Goal: Task Accomplishment & Management: Complete application form

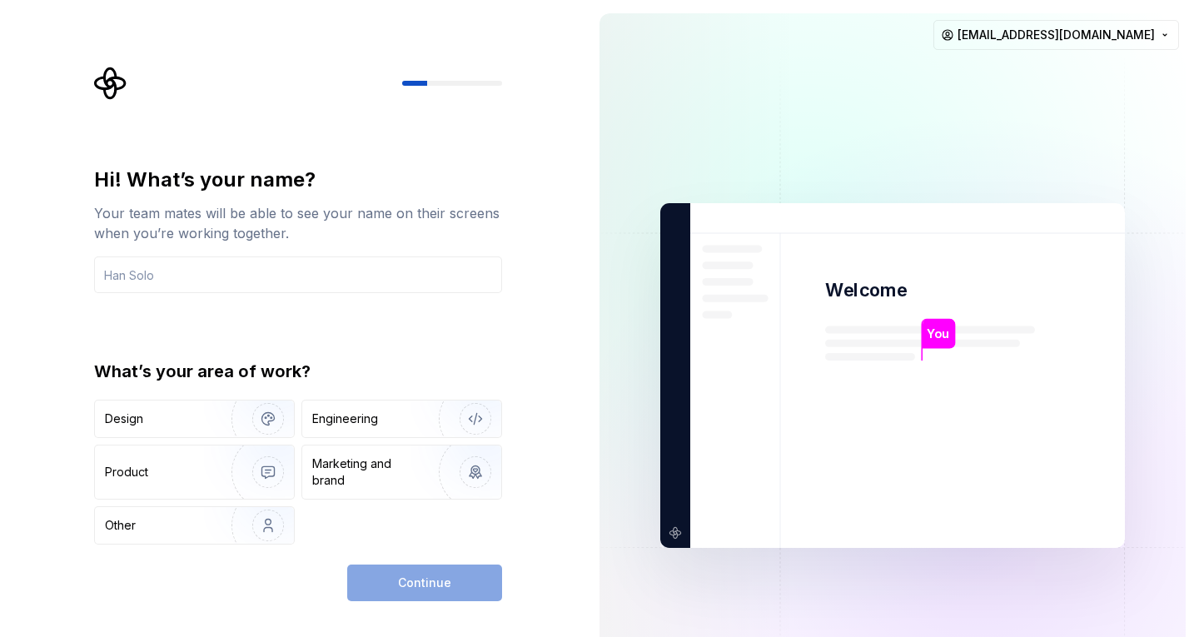
type input "f"
type input "P"
type input "f"
type input "S"
type input "P"
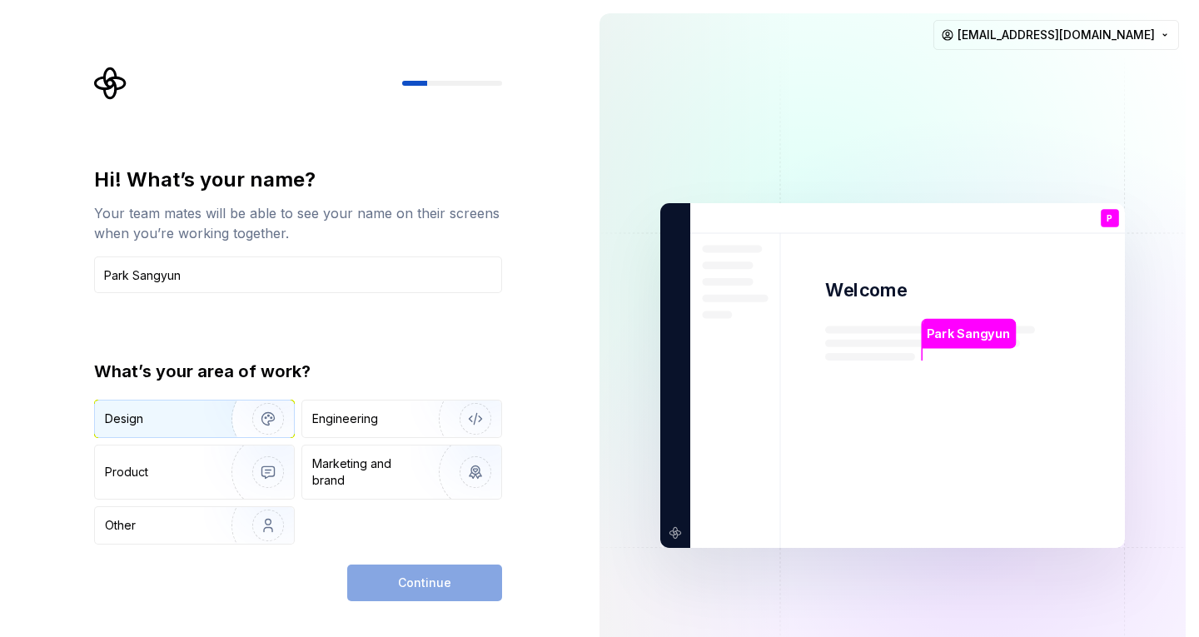
type input "Park Sangyun"
click at [204, 400] on button "Design" at bounding box center [194, 419] width 201 height 38
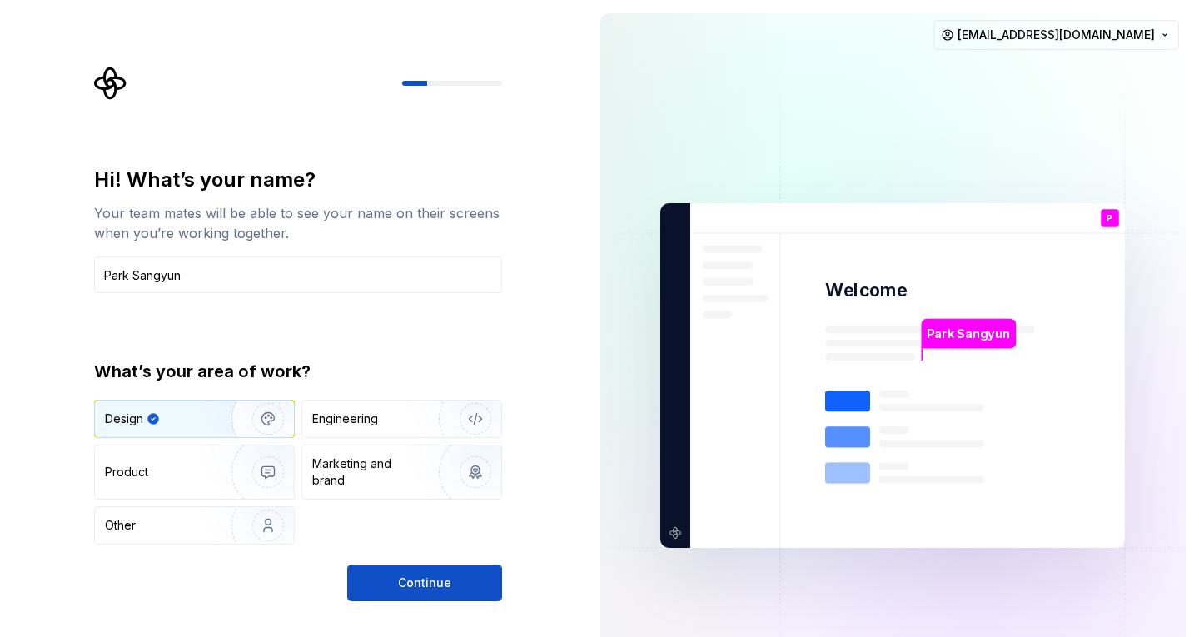
click at [188, 442] on div "Design Engineering Product Marketing and brand Other" at bounding box center [298, 472] width 408 height 145
click at [186, 410] on div "Design" at bounding box center [194, 419] width 199 height 37
click at [213, 465] on img "button" at bounding box center [257, 472] width 107 height 112
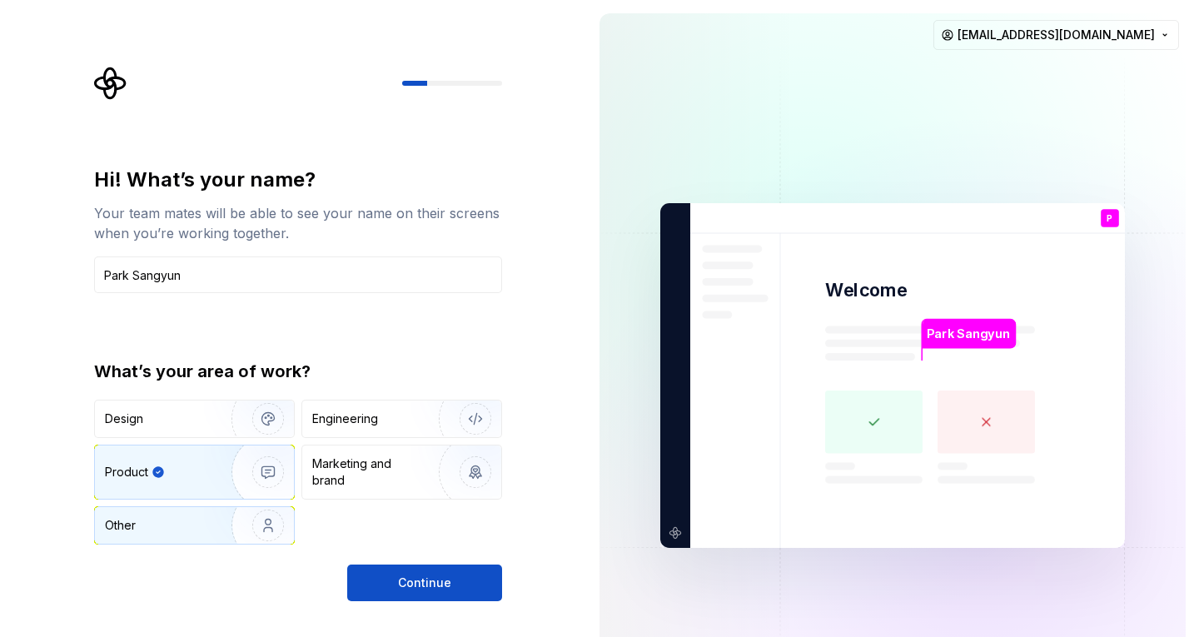
click at [205, 517] on img "button" at bounding box center [257, 526] width 107 height 112
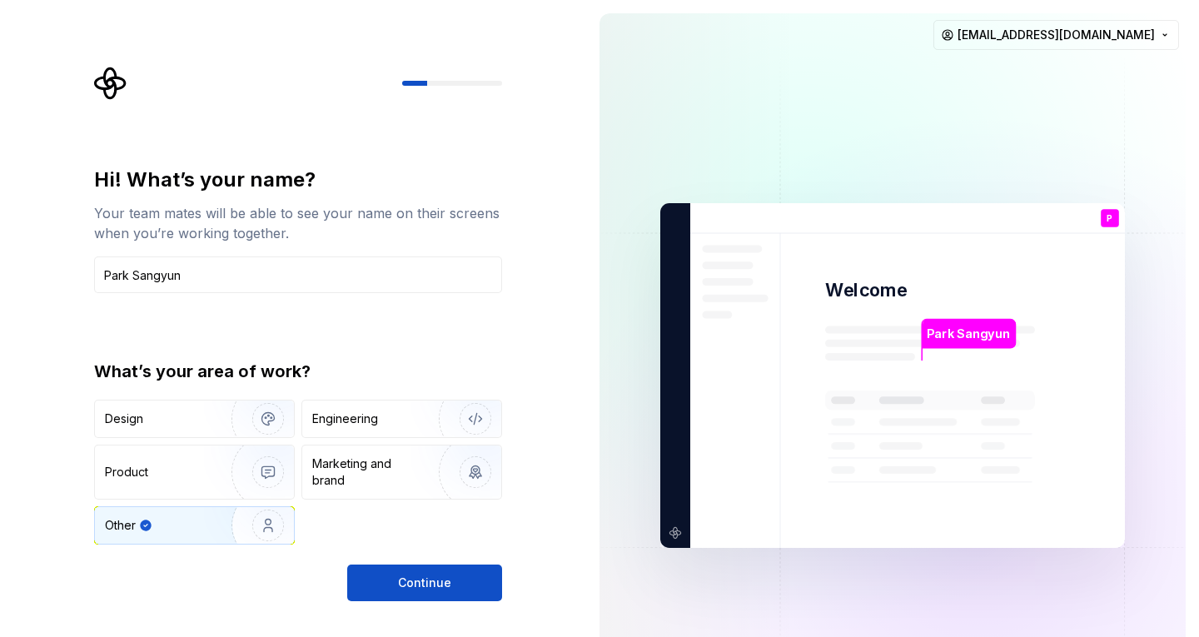
click at [217, 441] on div "Design Engineering Product Marketing and brand Other" at bounding box center [298, 472] width 408 height 145
click at [220, 431] on img "button" at bounding box center [257, 419] width 107 height 112
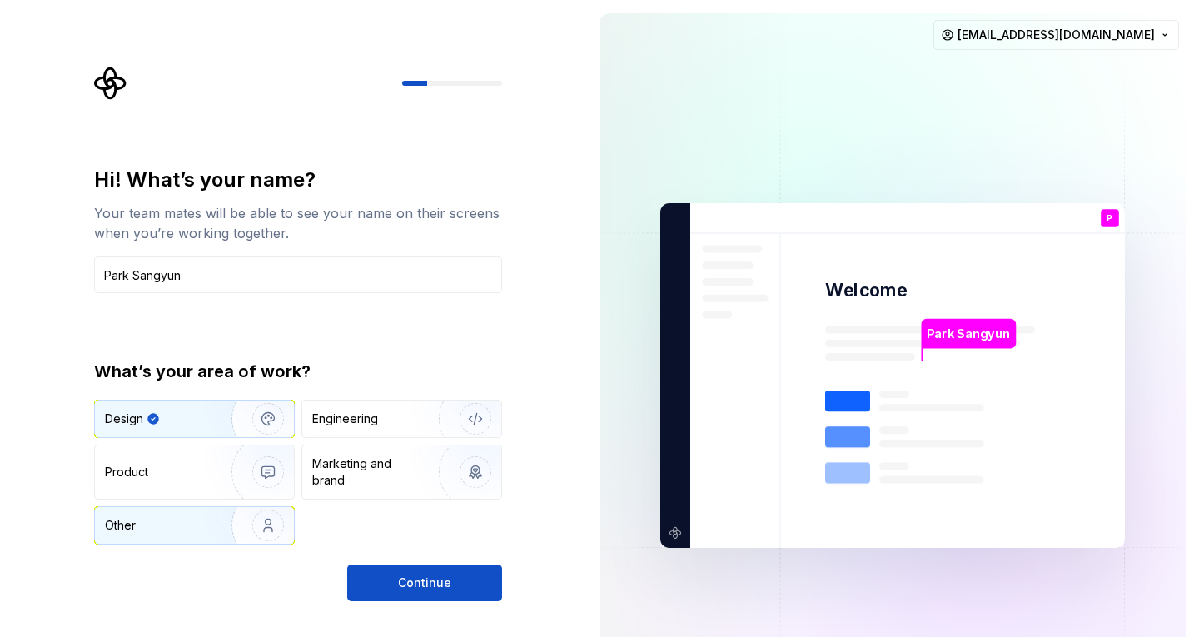
click at [213, 520] on img "button" at bounding box center [257, 526] width 107 height 112
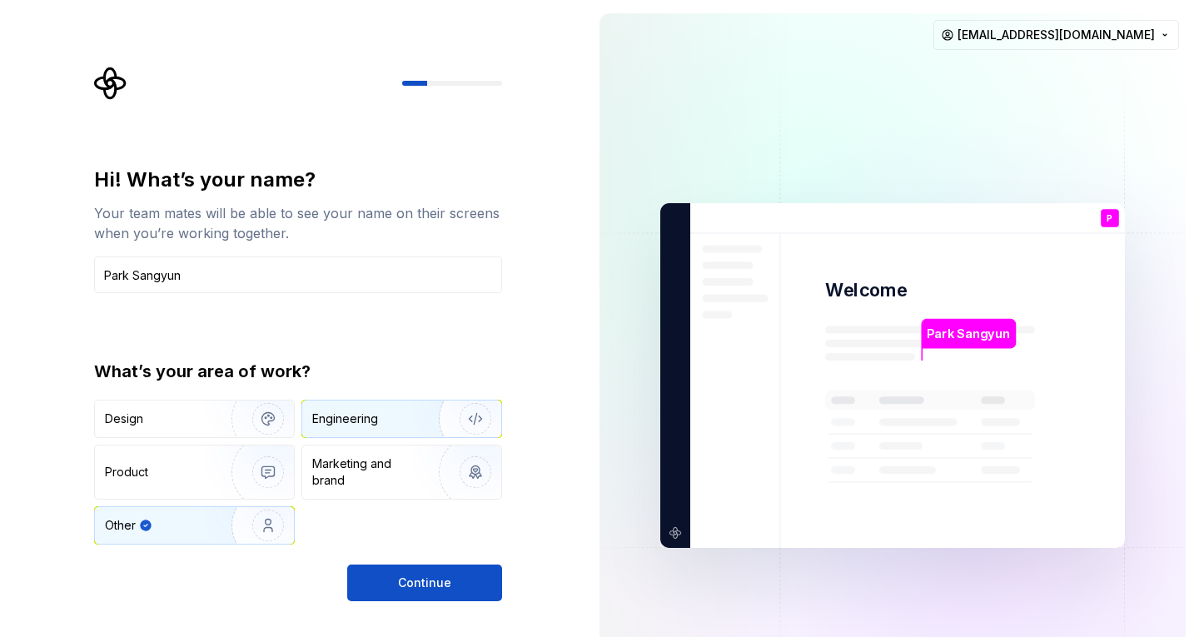
click at [354, 431] on div "Engineering" at bounding box center [401, 419] width 199 height 37
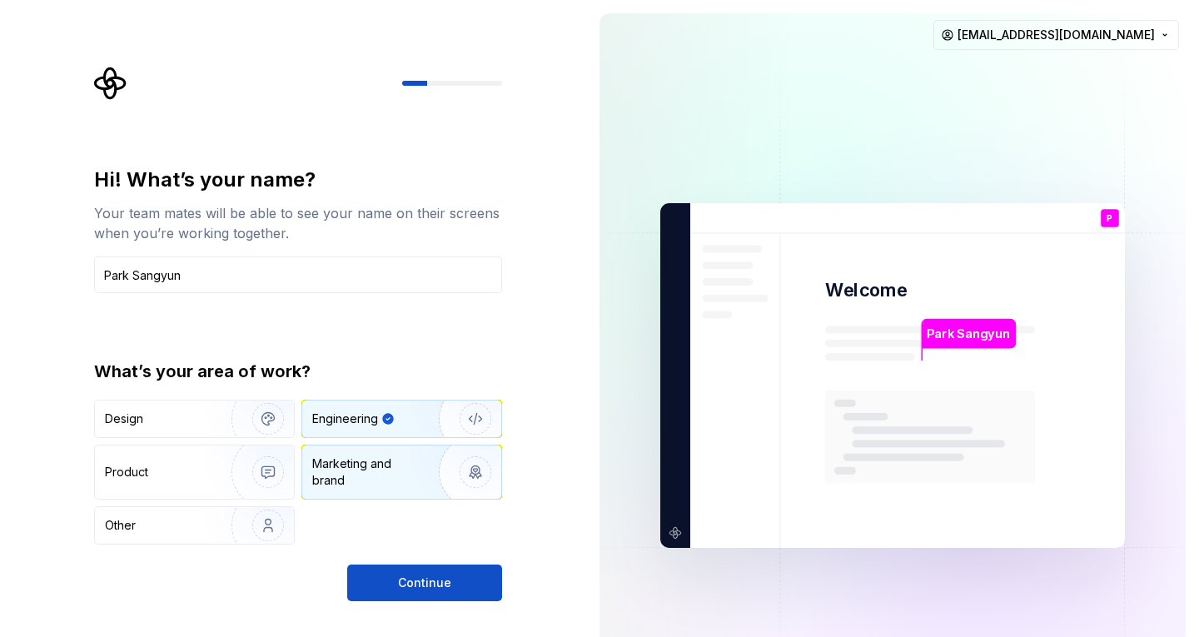
click at [359, 487] on div "Marketing and brand" at bounding box center [368, 472] width 112 height 33
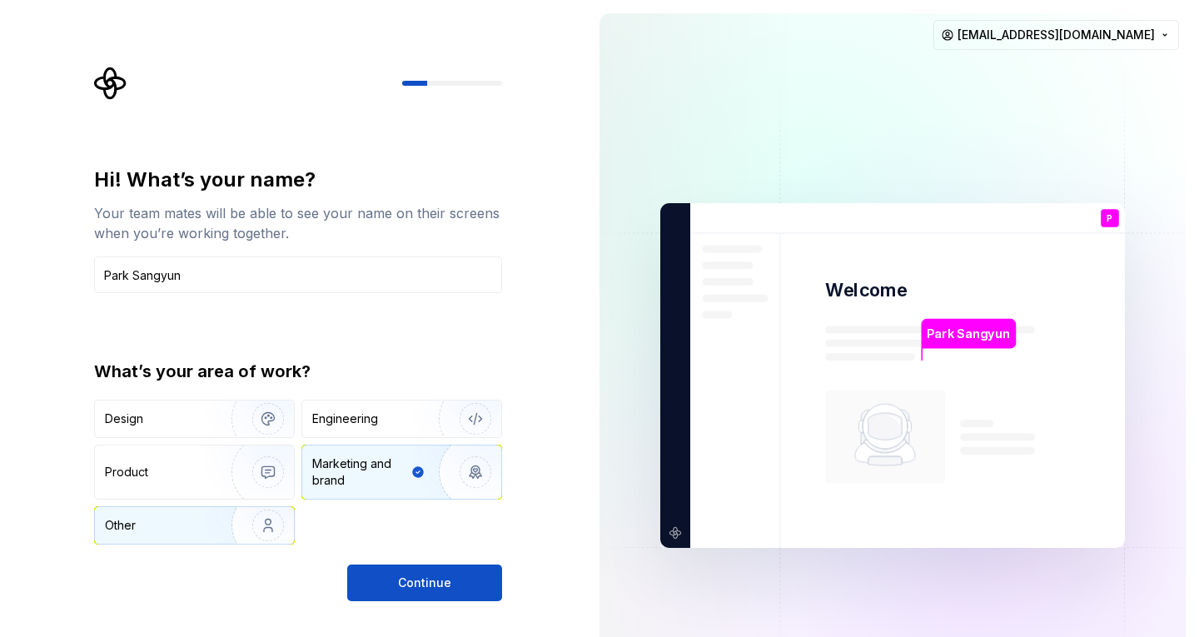
click at [257, 512] on img "button" at bounding box center [257, 526] width 107 height 112
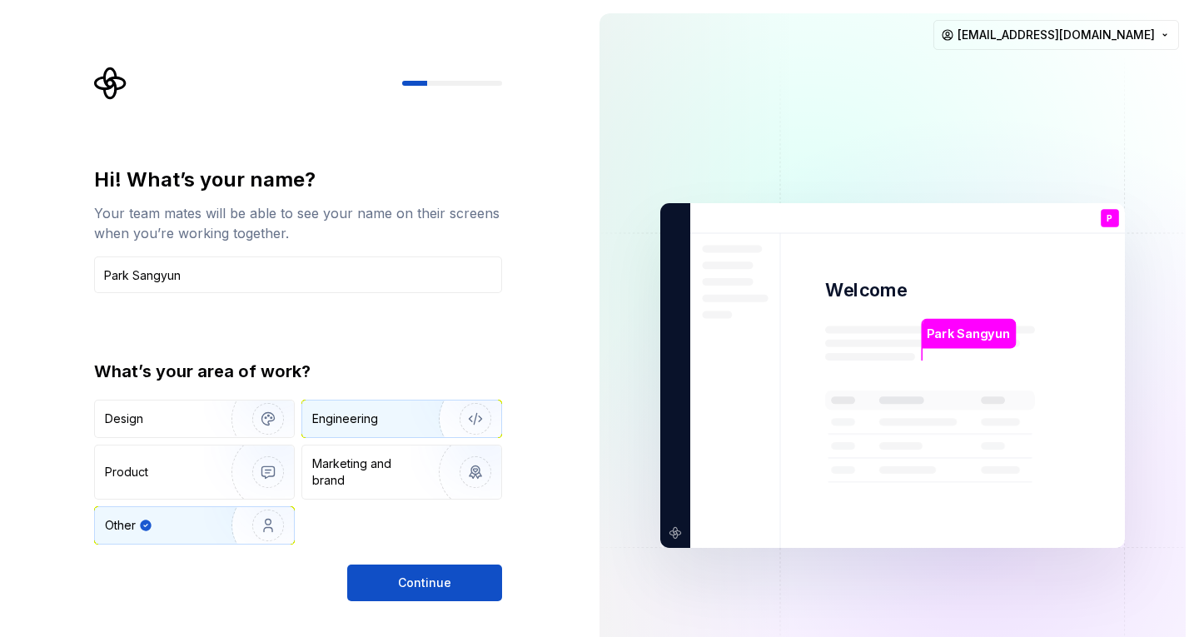
click at [338, 428] on div "Engineering" at bounding box center [401, 419] width 199 height 37
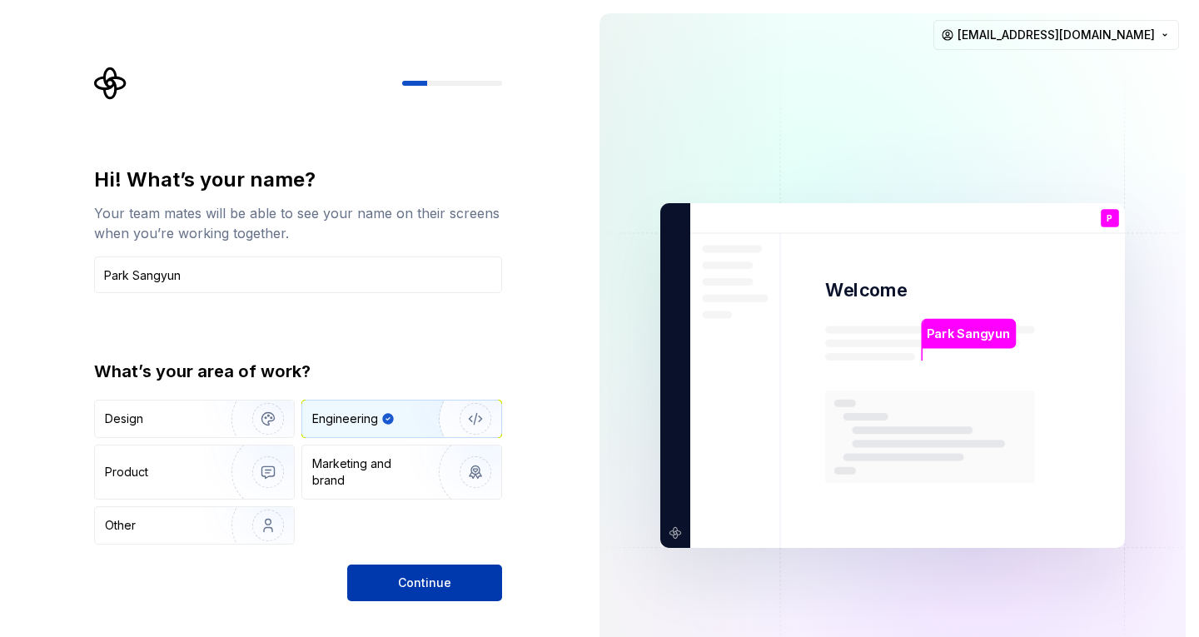
click at [428, 591] on button "Continue" at bounding box center [424, 583] width 155 height 37
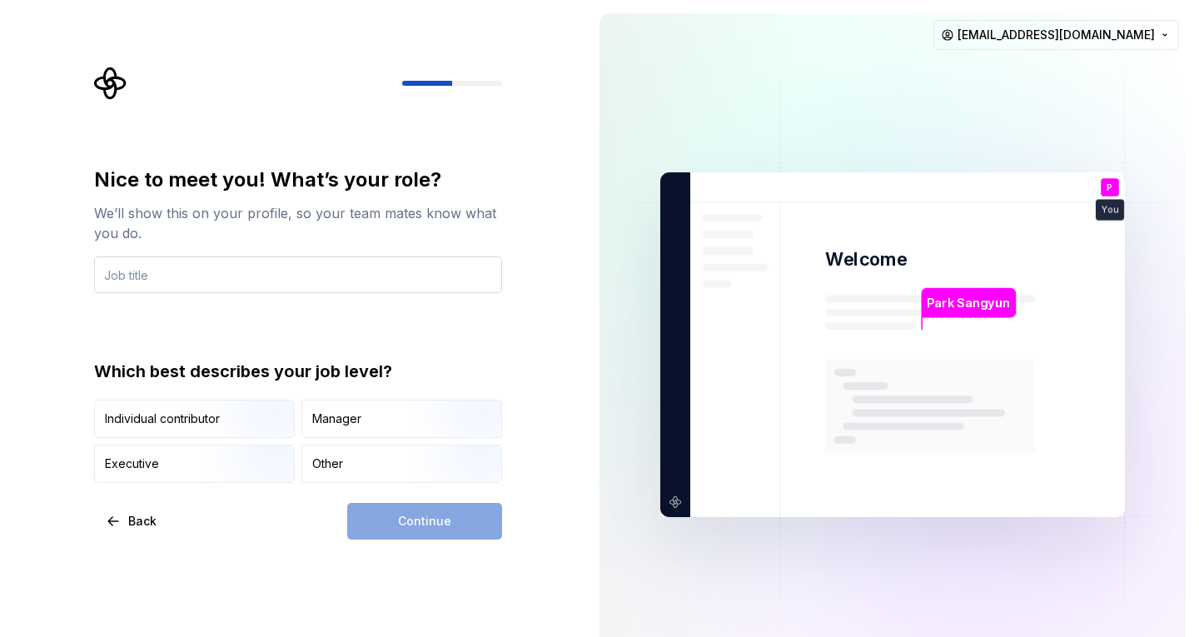
type input "f"
click at [302, 421] on button "Manager" at bounding box center [402, 419] width 201 height 38
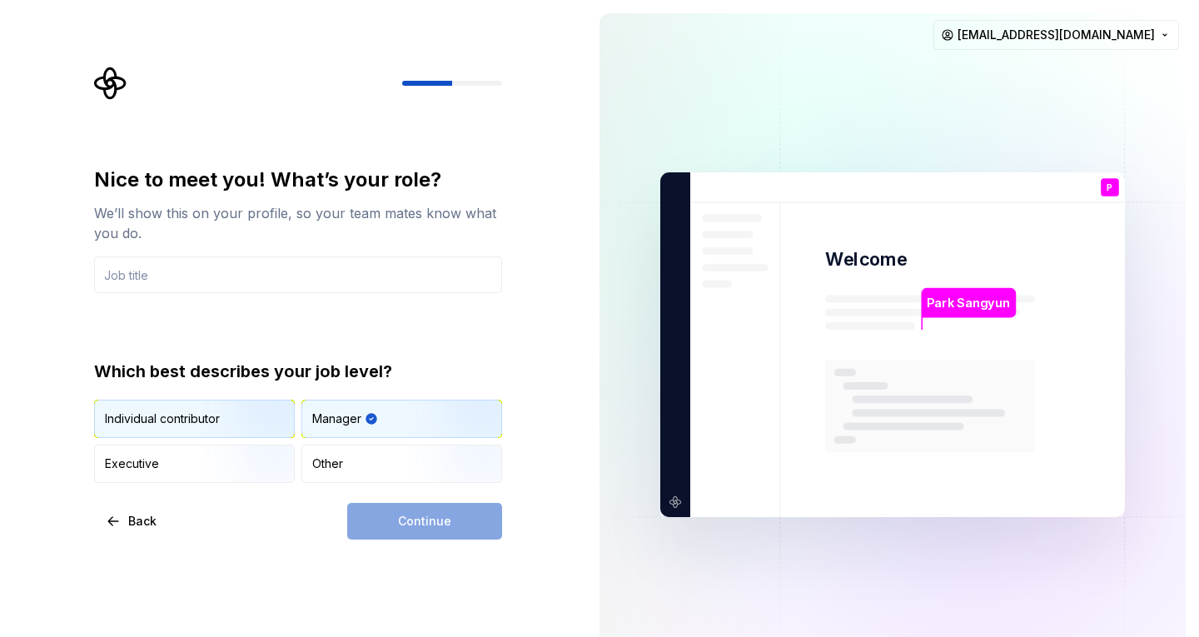
click at [272, 405] on img "button" at bounding box center [254, 440] width 107 height 112
click at [347, 264] on input "text" at bounding box center [298, 275] width 408 height 37
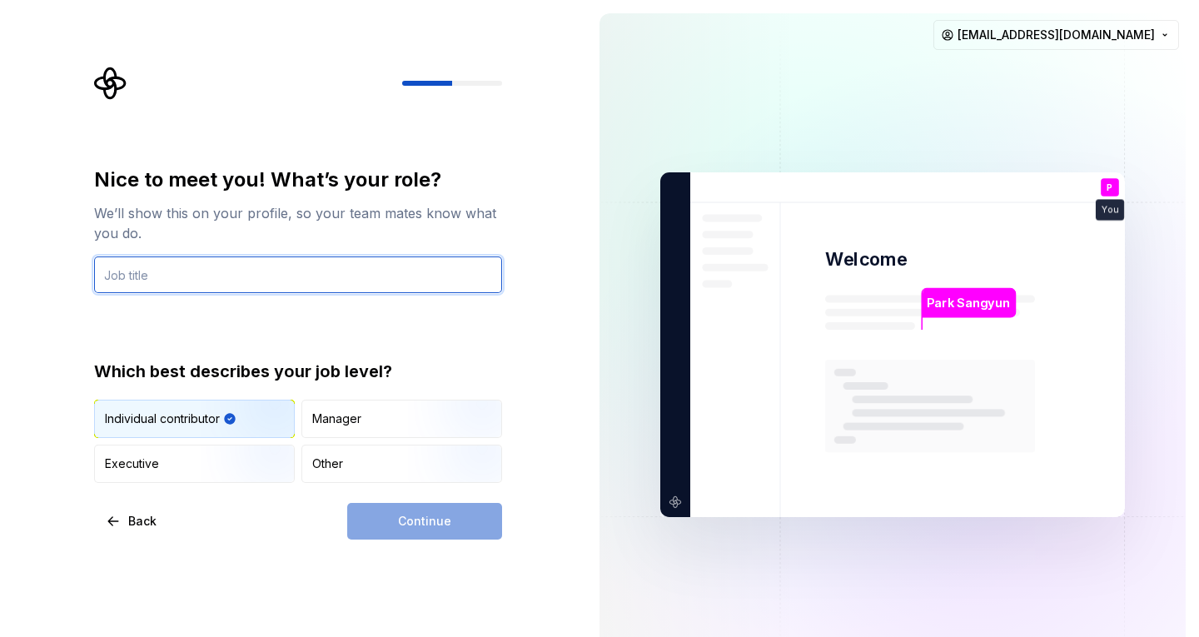
type input "D"
type input "F"
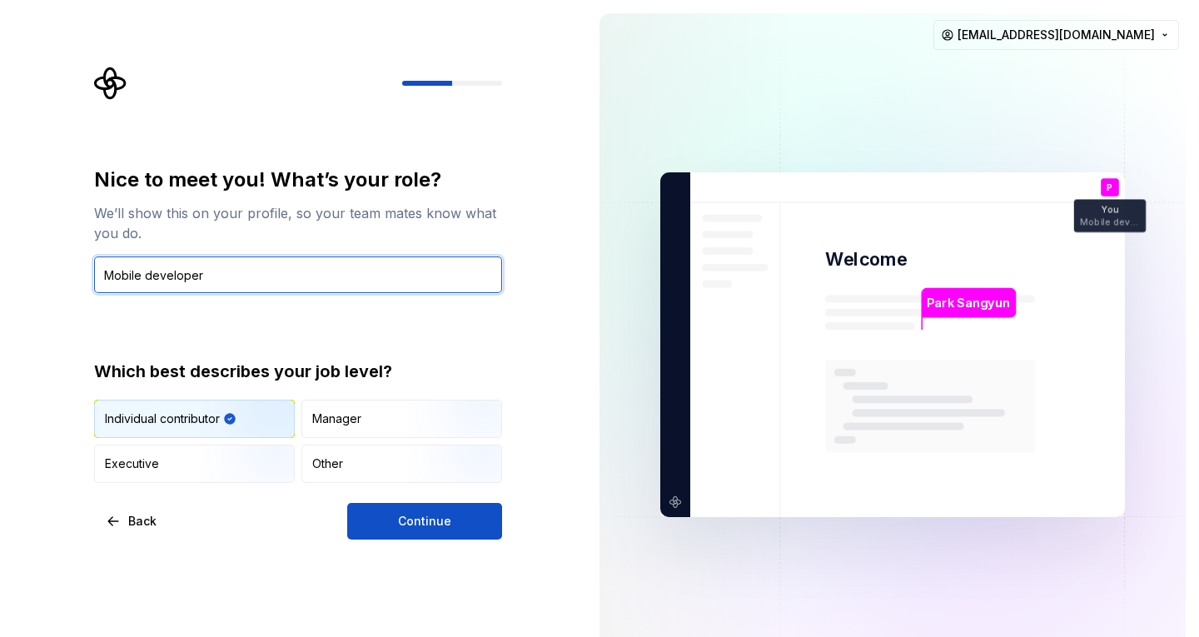
type input "Mobile developer"
click at [341, 526] on div "Back Continue" at bounding box center [298, 521] width 408 height 37
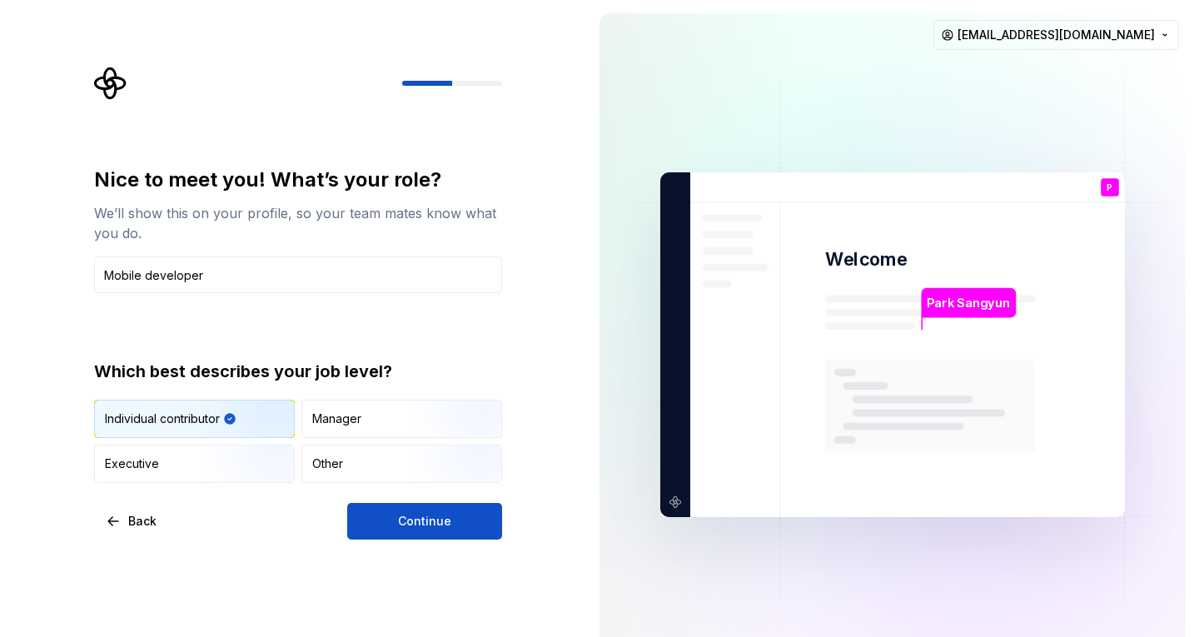
click at [344, 527] on div "Back Continue" at bounding box center [298, 521] width 408 height 37
click at [359, 531] on button "Continue" at bounding box center [424, 521] width 155 height 37
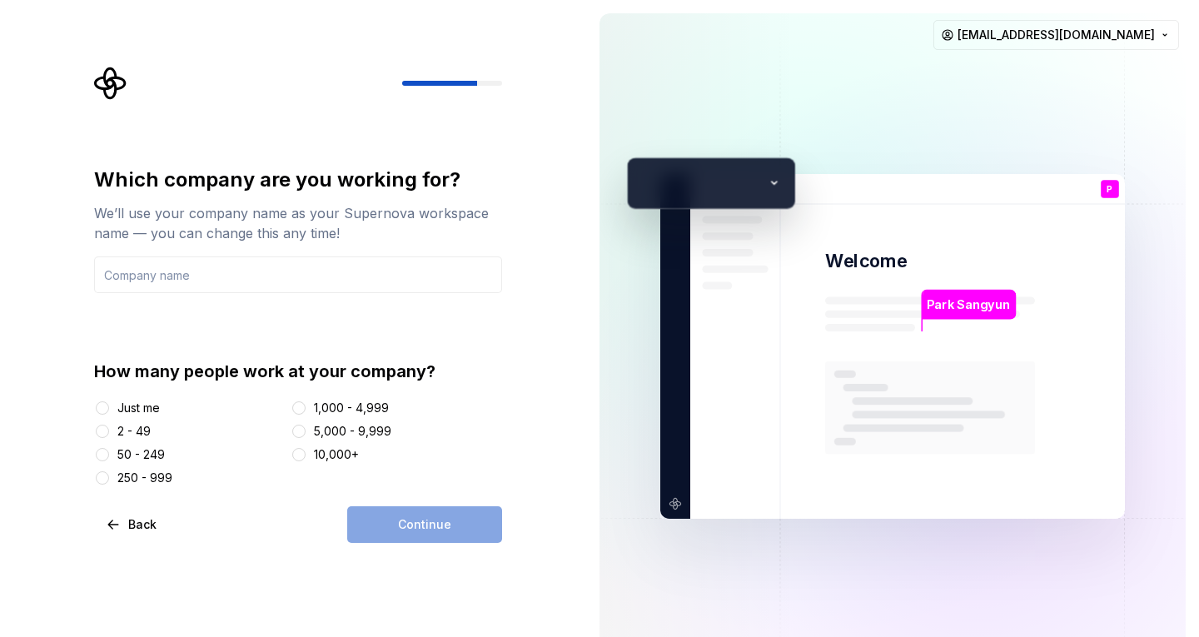
click at [463, 523] on div "Continue" at bounding box center [424, 524] width 155 height 37
click at [264, 259] on input "text" at bounding box center [298, 275] width 408 height 37
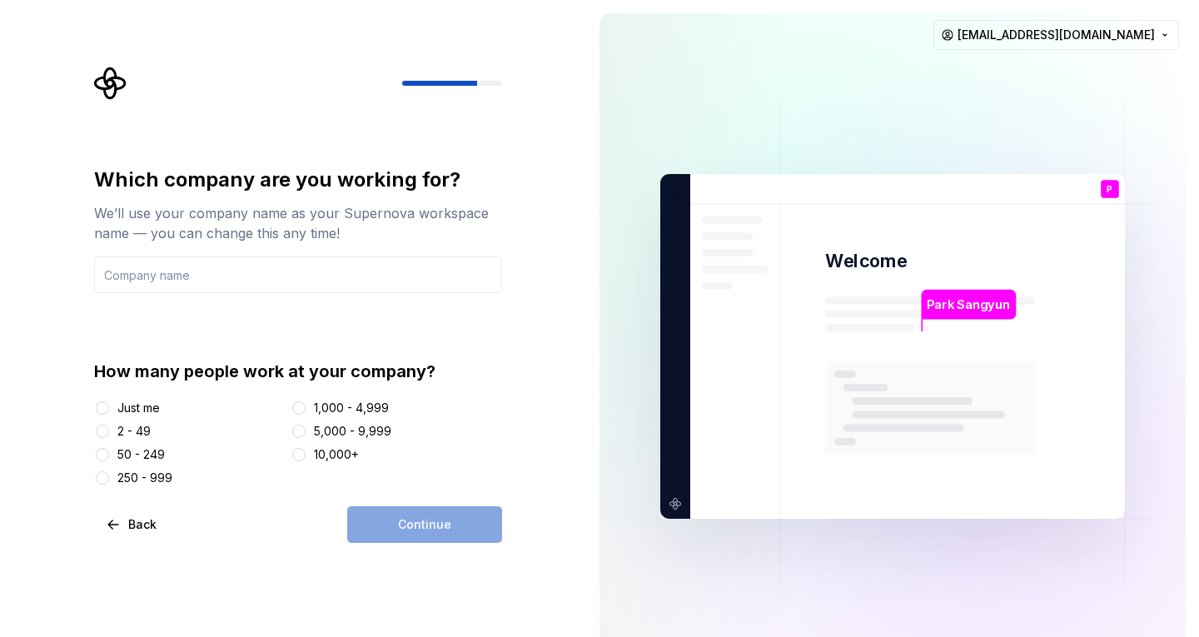
click at [159, 402] on div "Just me" at bounding box center [138, 408] width 42 height 17
click at [109, 402] on button "Just me" at bounding box center [102, 407] width 13 height 13
click at [130, 428] on div "2 - 49" at bounding box center [133, 431] width 33 height 17
click at [109, 428] on button "2 - 49" at bounding box center [102, 431] width 13 height 13
click at [135, 416] on div "Just me" at bounding box center [138, 408] width 42 height 17
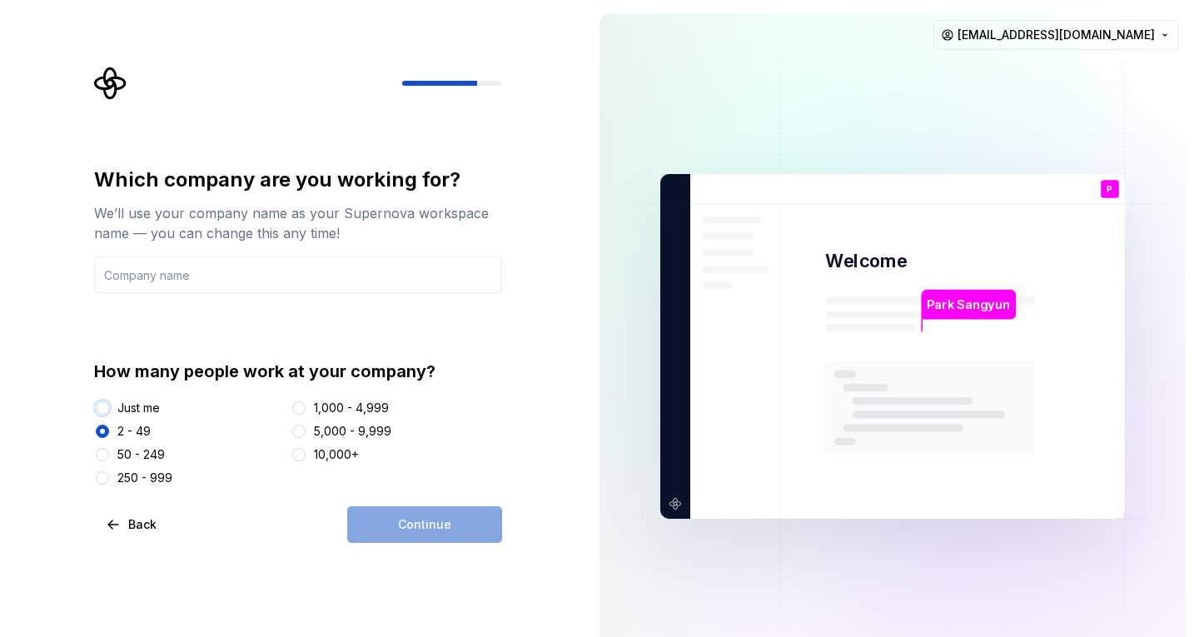
click at [109, 415] on button "Just me" at bounding box center [102, 407] width 13 height 13
click at [333, 266] on input "text" at bounding box center [298, 275] width 408 height 37
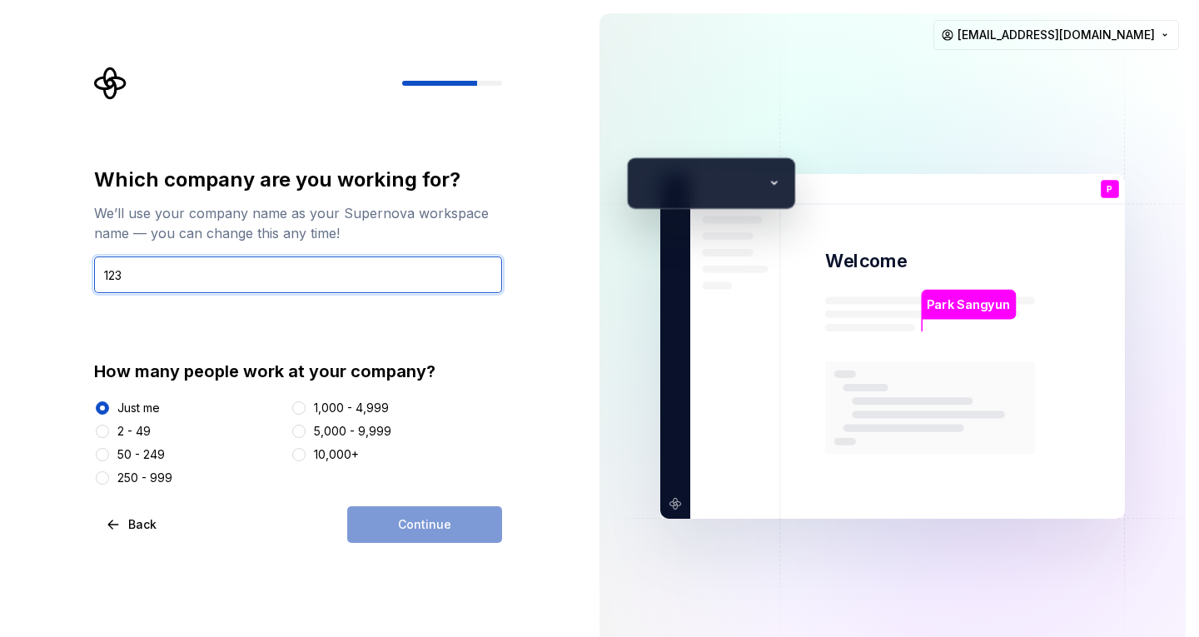
type input "123"
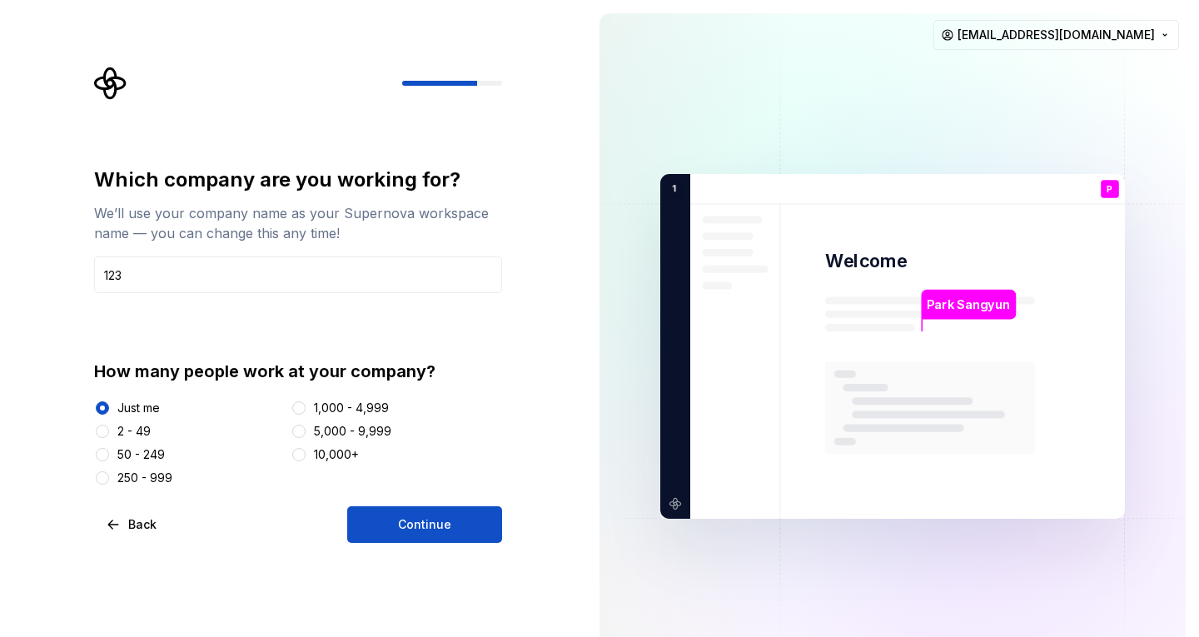
click at [421, 506] on div "Which company are you working for? We’ll use your company name as your Supernov…" at bounding box center [298, 355] width 408 height 376
click at [443, 541] on button "Continue" at bounding box center [424, 524] width 155 height 37
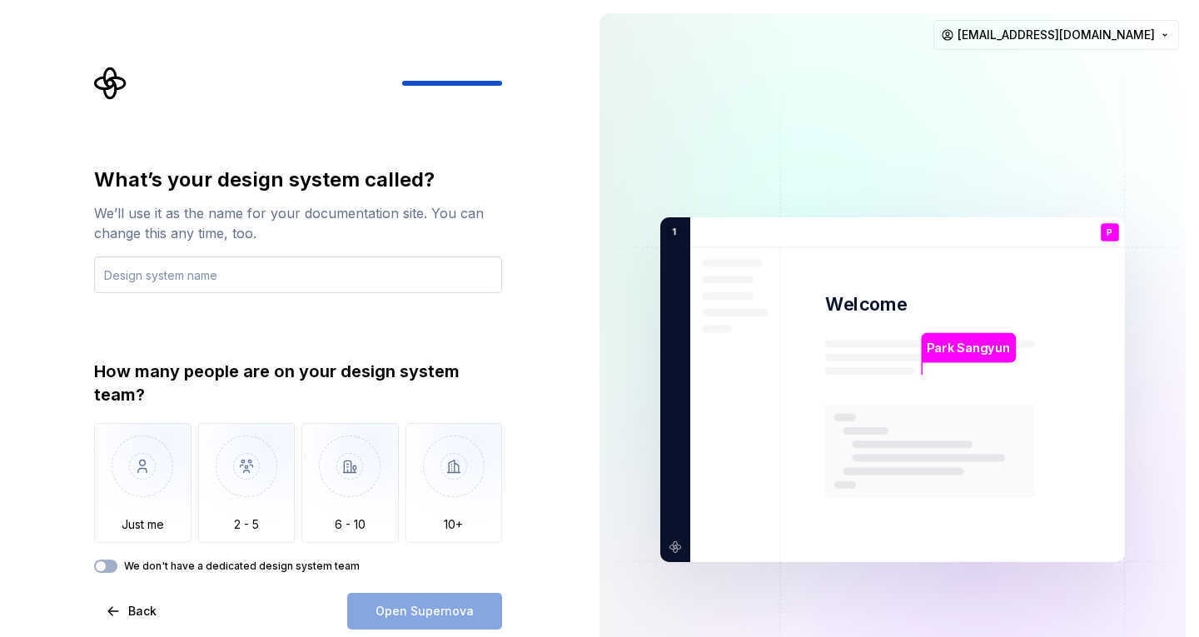
click at [152, 280] on input "text" at bounding box center [298, 275] width 408 height 37
drag, startPoint x: 98, startPoint y: 225, endPoint x: 284, endPoint y: 229, distance: 185.8
click at [284, 229] on div "We’ll use it as the name for your documentation site. You can change this any t…" at bounding box center [298, 223] width 408 height 40
click at [171, 485] on img "button" at bounding box center [142, 479] width 97 height 112
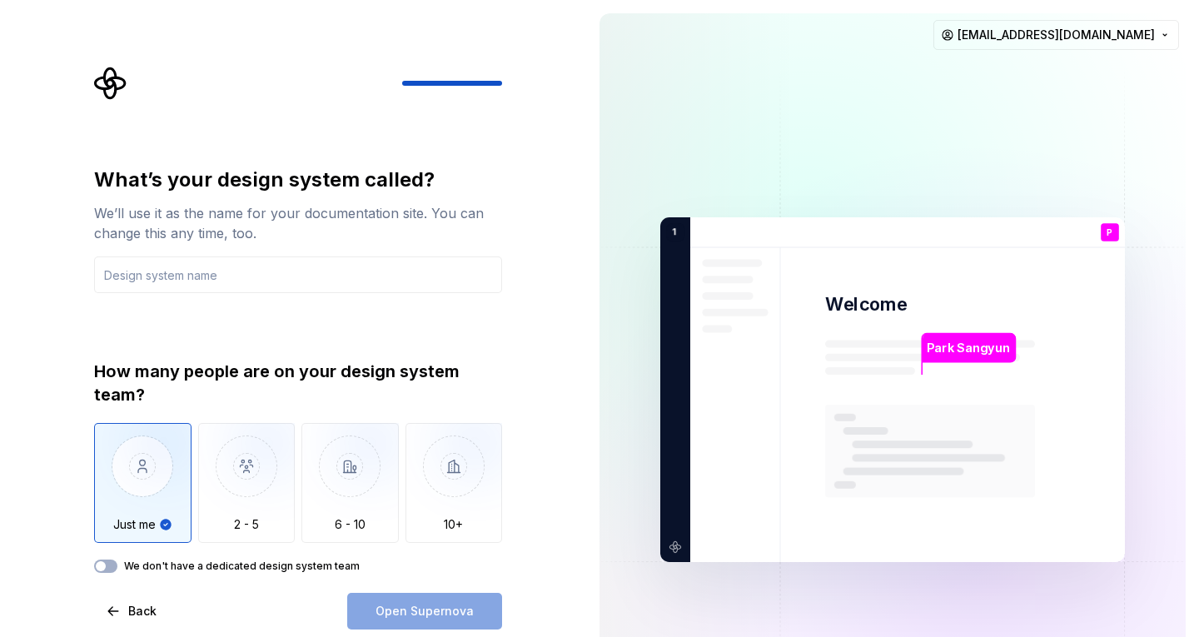
click at [235, 197] on div "What’s your design system called? We’ll use it as the name for your documentati…" at bounding box center [298, 205] width 408 height 77
click at [232, 242] on div "We’ll use it as the name for your documentation site. You can change this any t…" at bounding box center [298, 223] width 408 height 40
click at [228, 274] on input "text" at bounding box center [298, 275] width 408 height 37
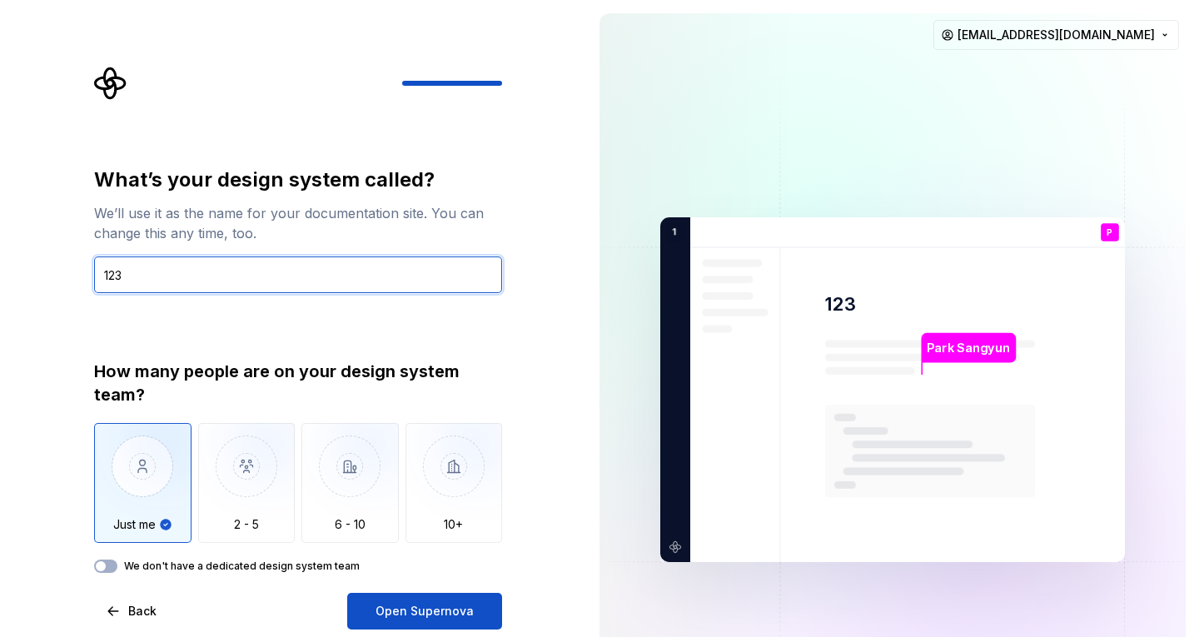
type input "123"
click at [410, 592] on div "What’s your design system called? We’ll use it as the name for your documentati…" at bounding box center [298, 398] width 408 height 463
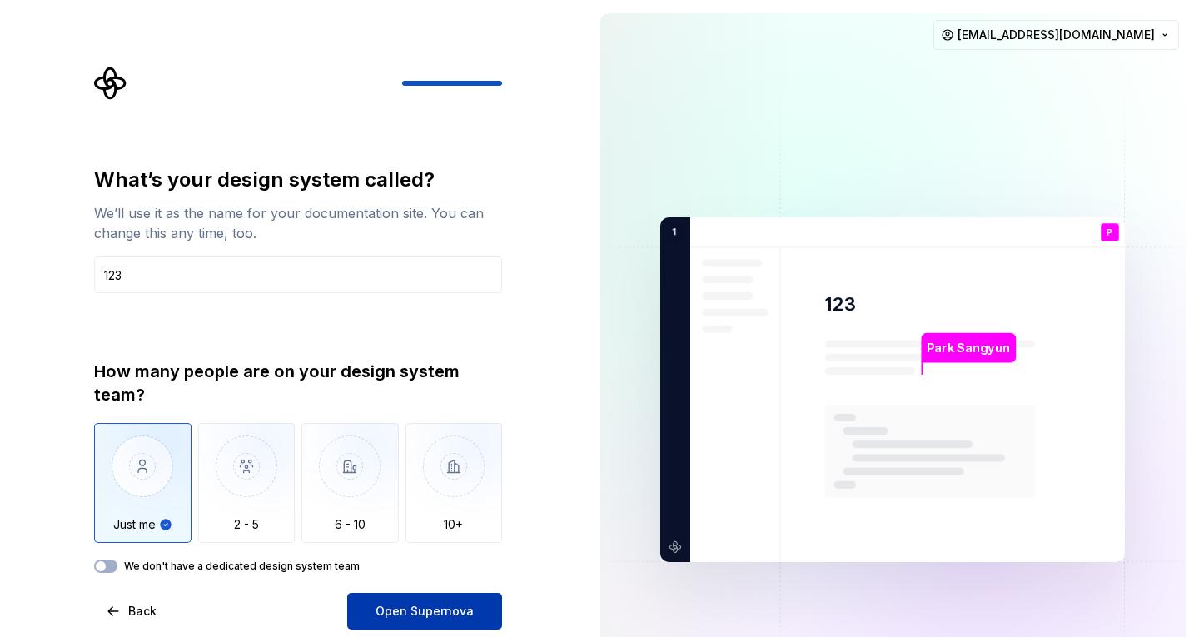
click at [410, 602] on button "Open Supernova" at bounding box center [424, 611] width 155 height 37
click at [257, 569] on label "We don't have a dedicated design system team" at bounding box center [242, 566] width 236 height 13
click at [117, 569] on button "We don't have a dedicated design system team" at bounding box center [105, 566] width 23 height 13
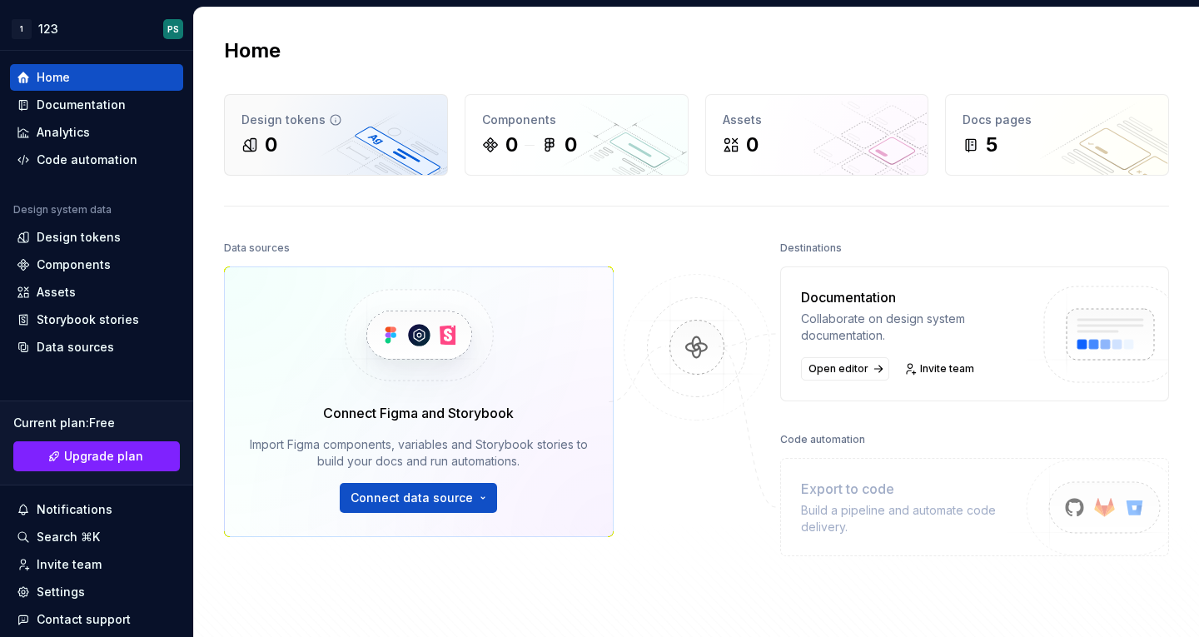
click at [373, 149] on div "0" at bounding box center [336, 145] width 189 height 27
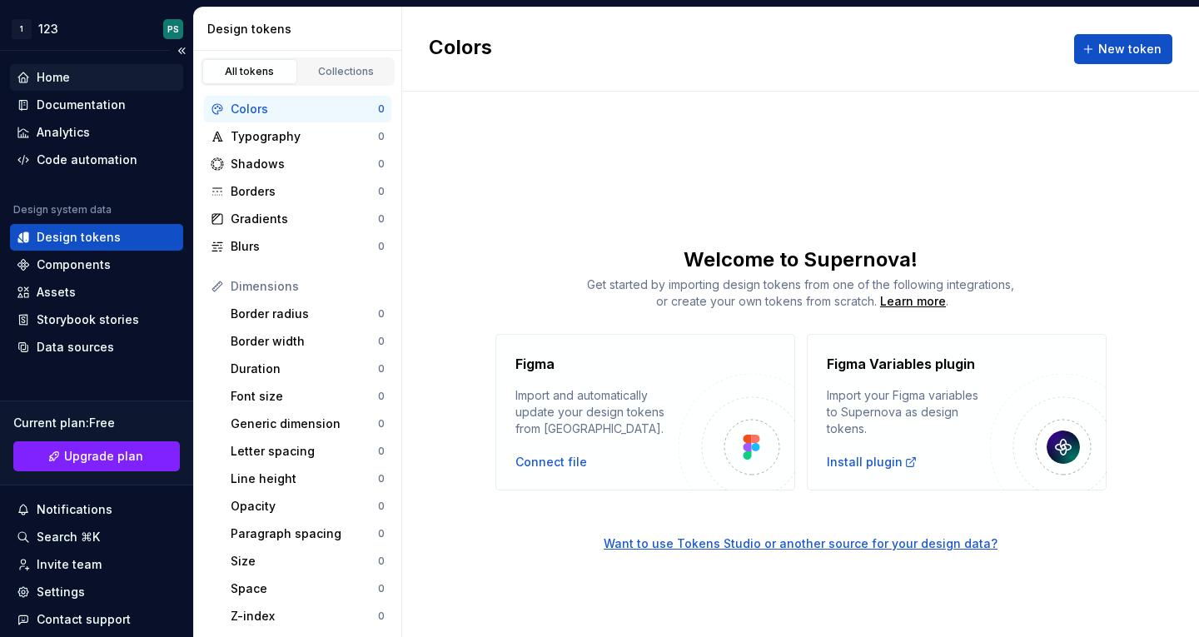
click at [87, 77] on div "Home" at bounding box center [97, 77] width 160 height 17
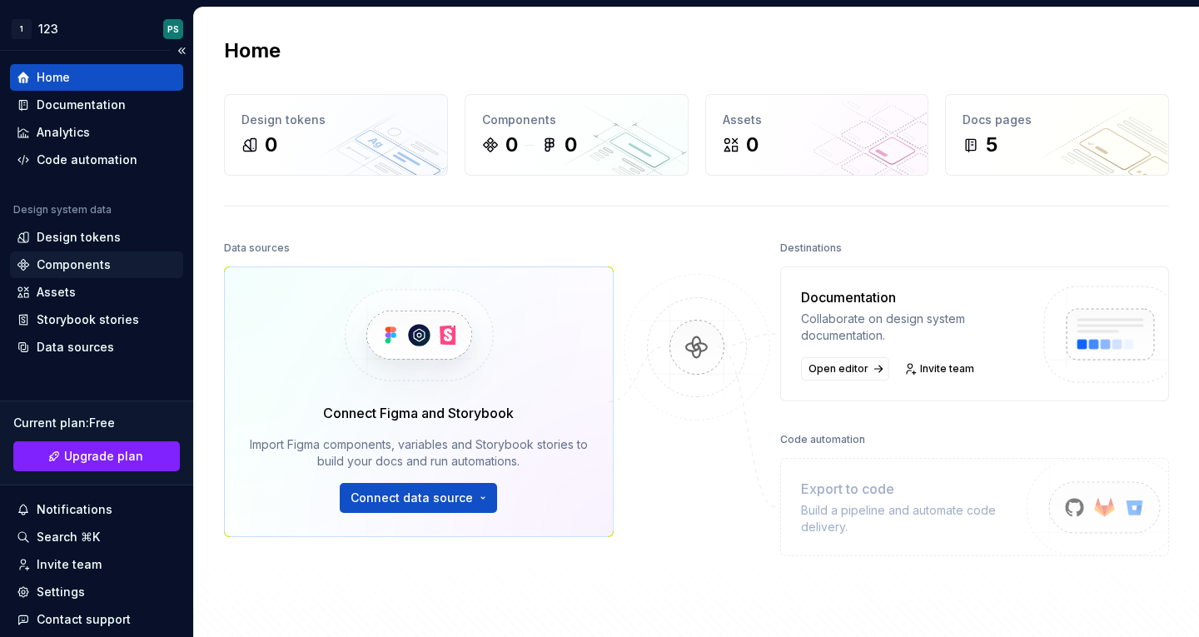
click at [67, 271] on div "Components" at bounding box center [74, 265] width 74 height 17
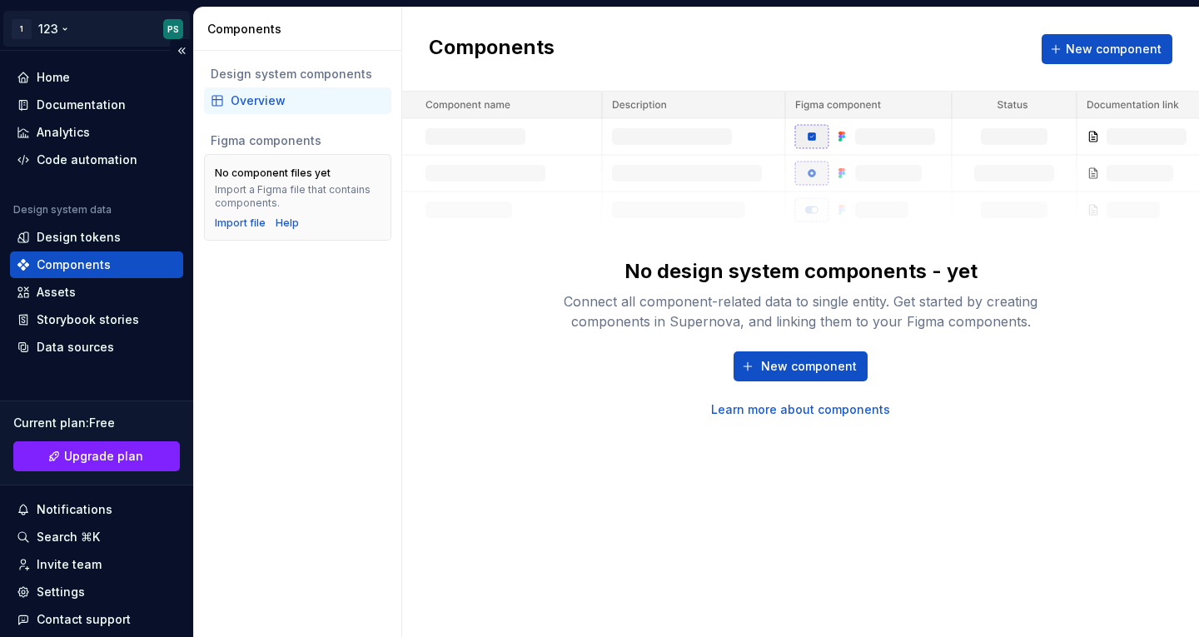
click at [150, 36] on html "1 123 PS Home Documentation Analytics Code automation Design system data Design…" at bounding box center [599, 318] width 1199 height 637
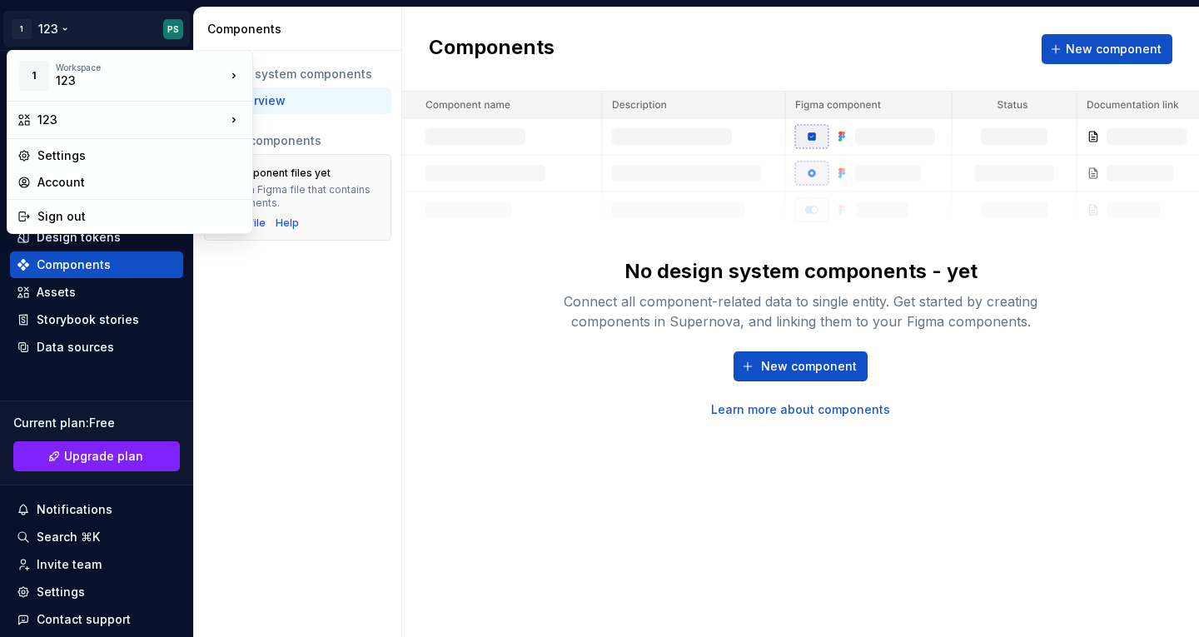
click at [257, 397] on html "1 123 PS Home Documentation Analytics Code automation Design system data Design…" at bounding box center [599, 318] width 1199 height 637
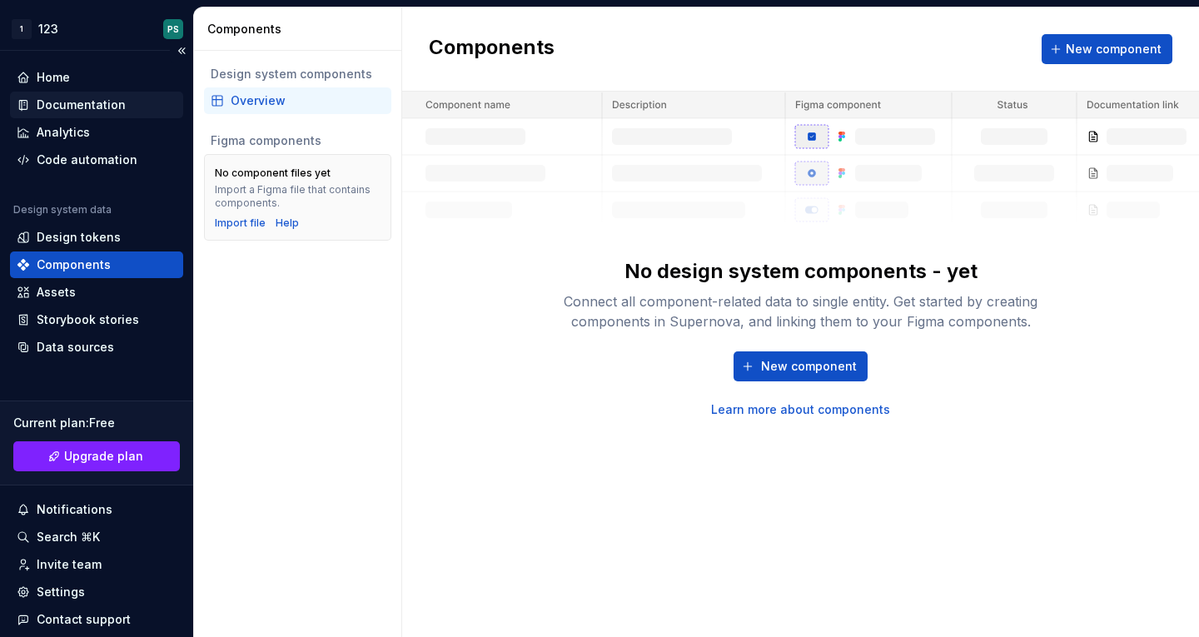
click at [109, 93] on div "Documentation" at bounding box center [96, 105] width 173 height 27
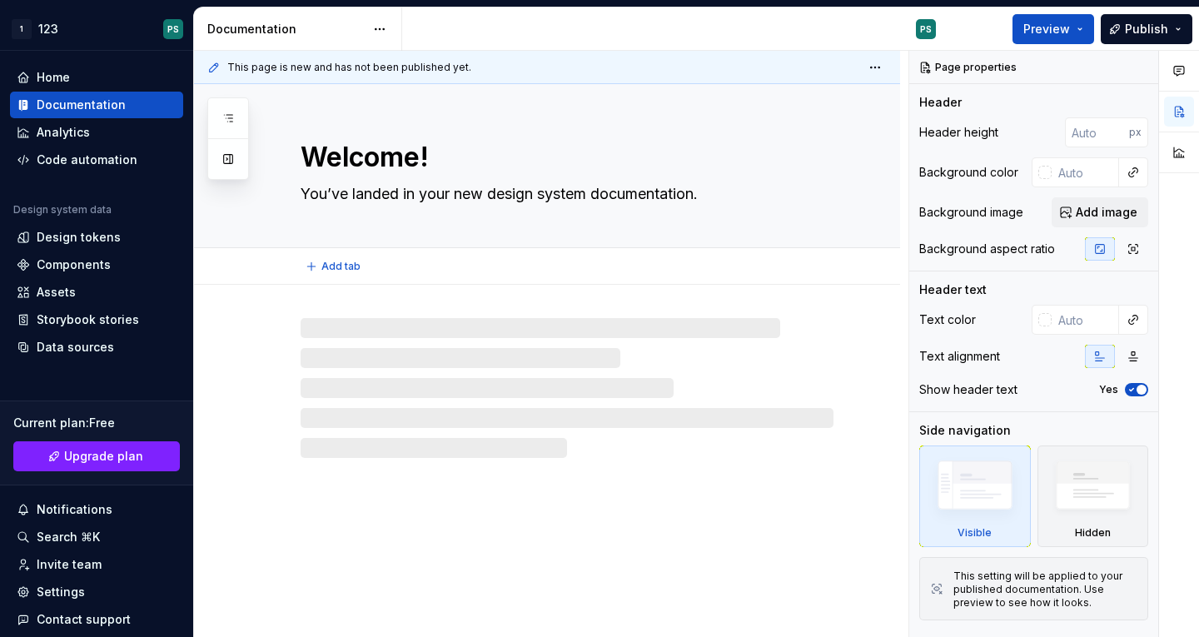
click at [626, 199] on textarea "You’ve landed in your new design system documentation." at bounding box center [563, 194] width 533 height 27
click at [346, 262] on span "Add tab" at bounding box center [341, 266] width 39 height 13
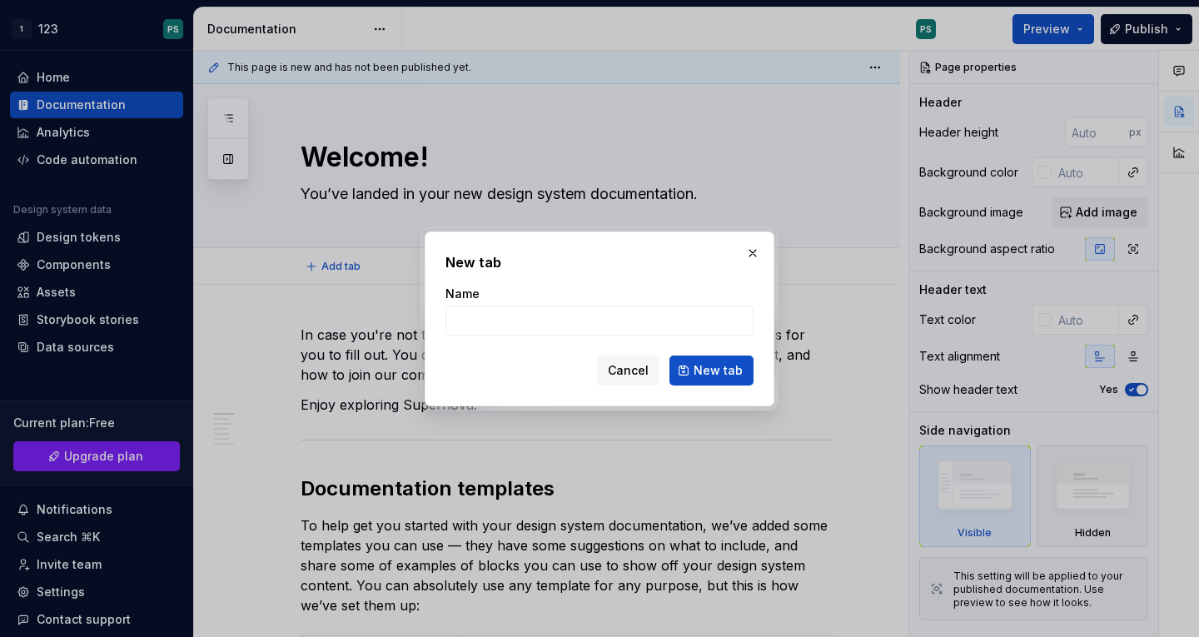
click at [729, 243] on div "New tab Name Cancel New tab" at bounding box center [600, 319] width 350 height 175
click at [757, 244] on button "button" at bounding box center [752, 253] width 23 height 23
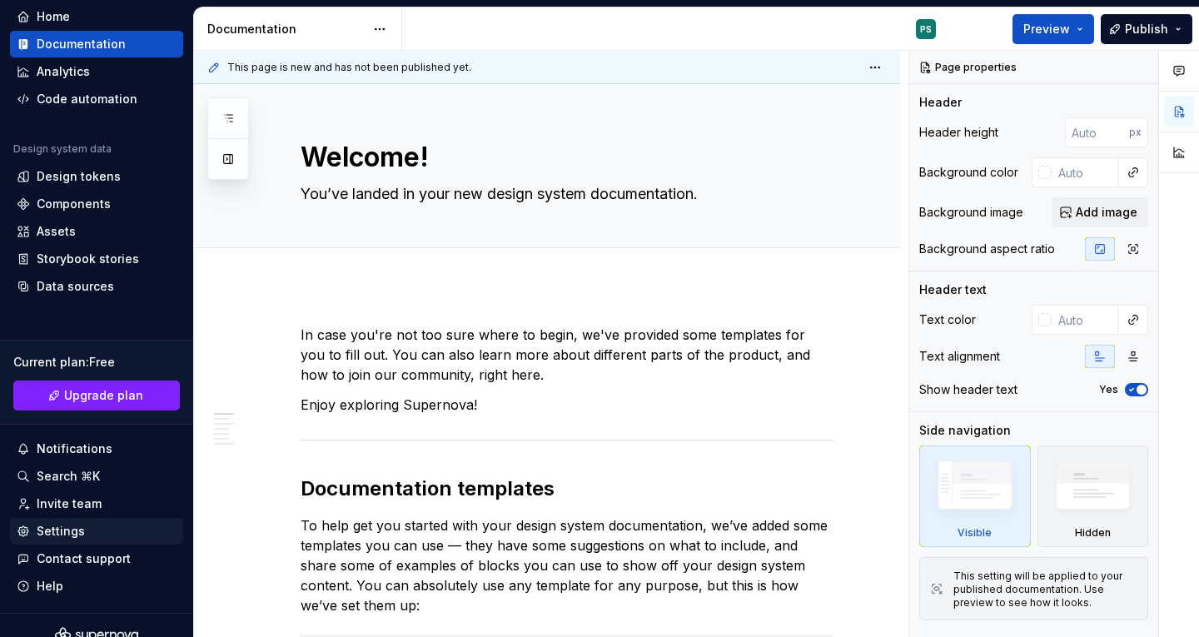
scroll to position [81, 0]
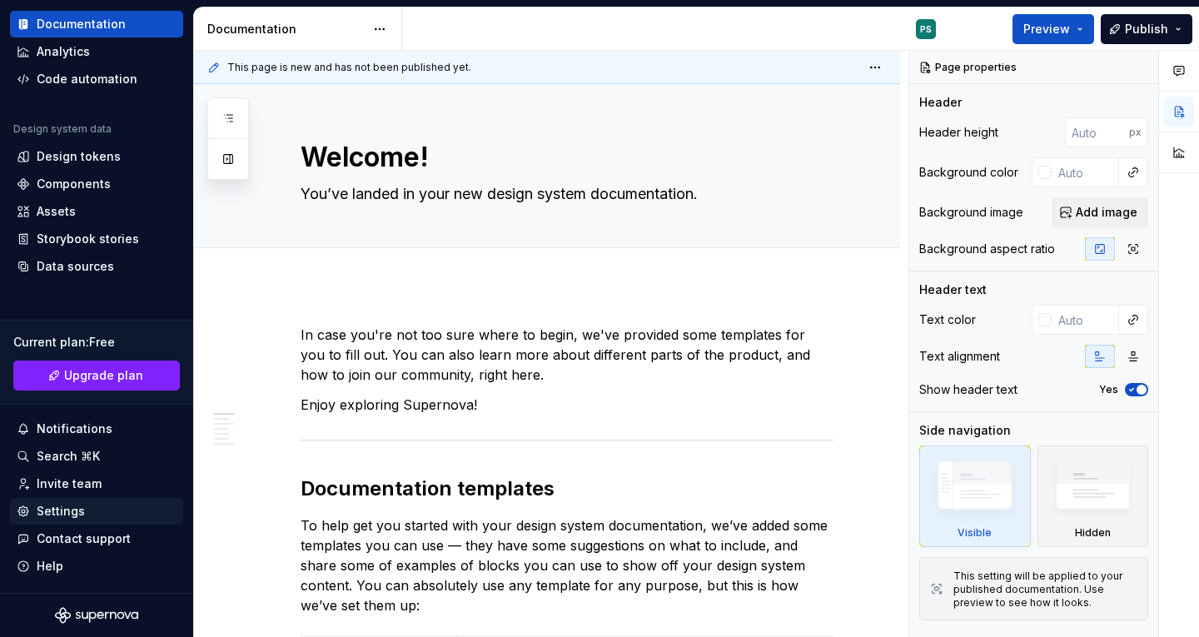
click at [105, 507] on div "Settings" at bounding box center [97, 511] width 160 height 17
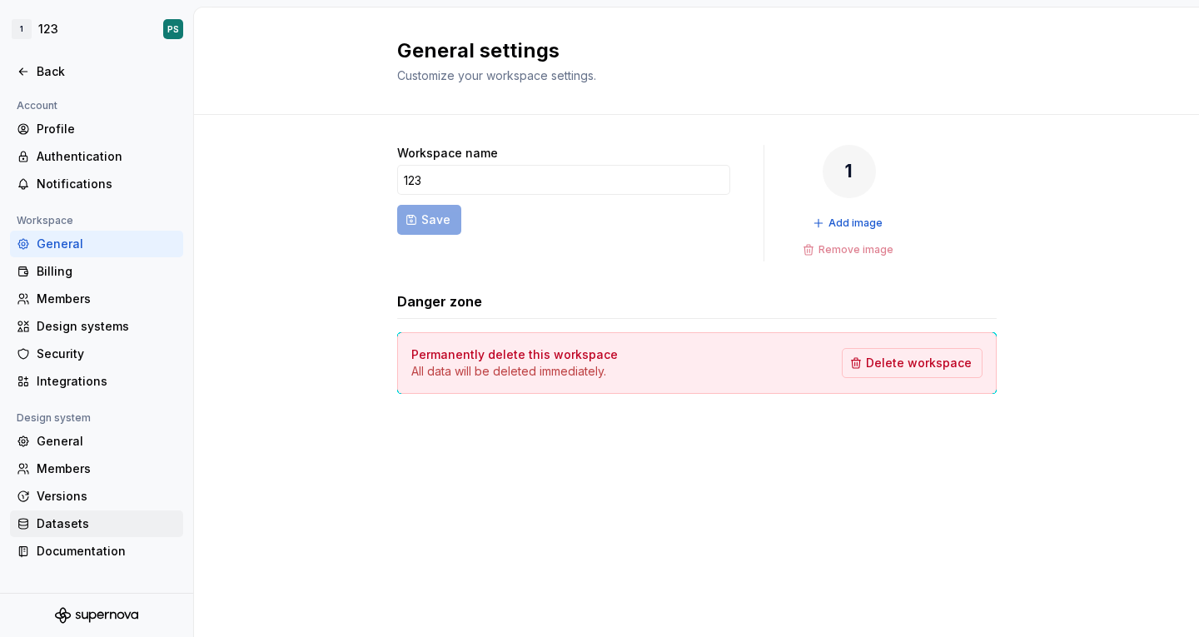
click at [94, 532] on div "Datasets" at bounding box center [96, 524] width 173 height 27
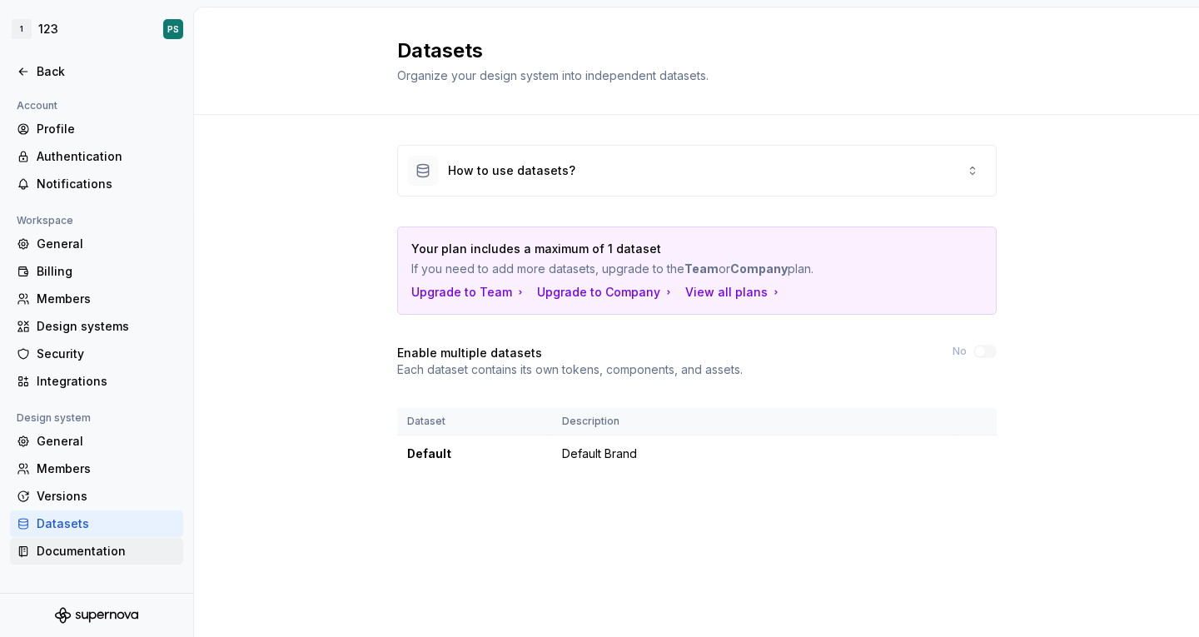
click at [93, 554] on div "Documentation" at bounding box center [107, 551] width 140 height 17
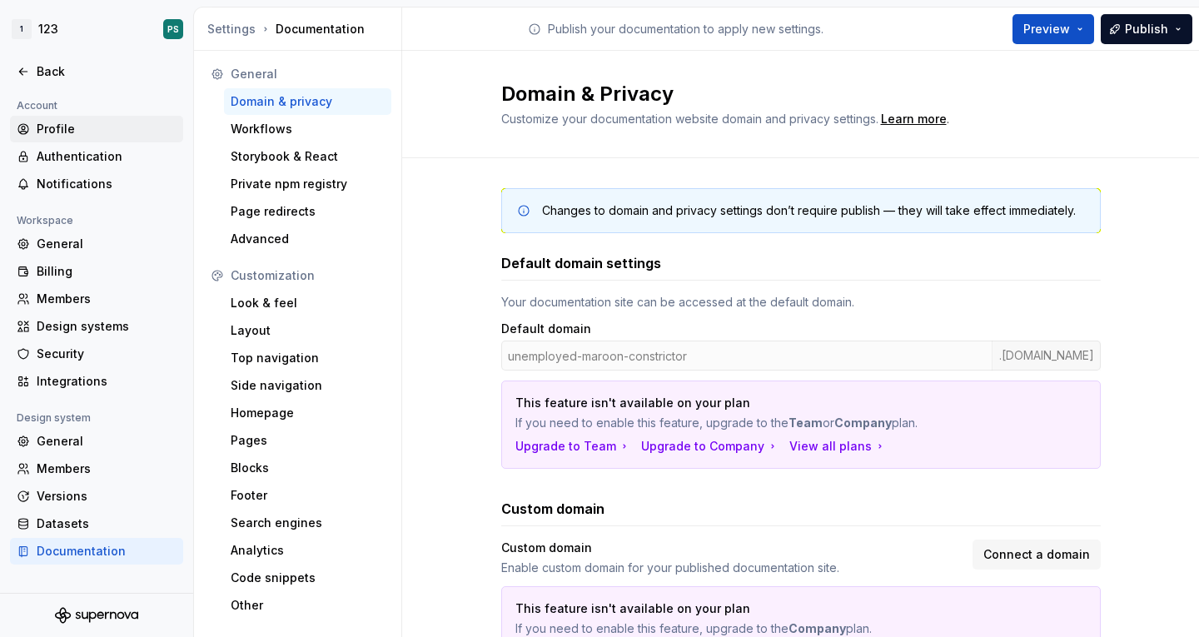
click at [85, 130] on div "Profile" at bounding box center [107, 129] width 140 height 17
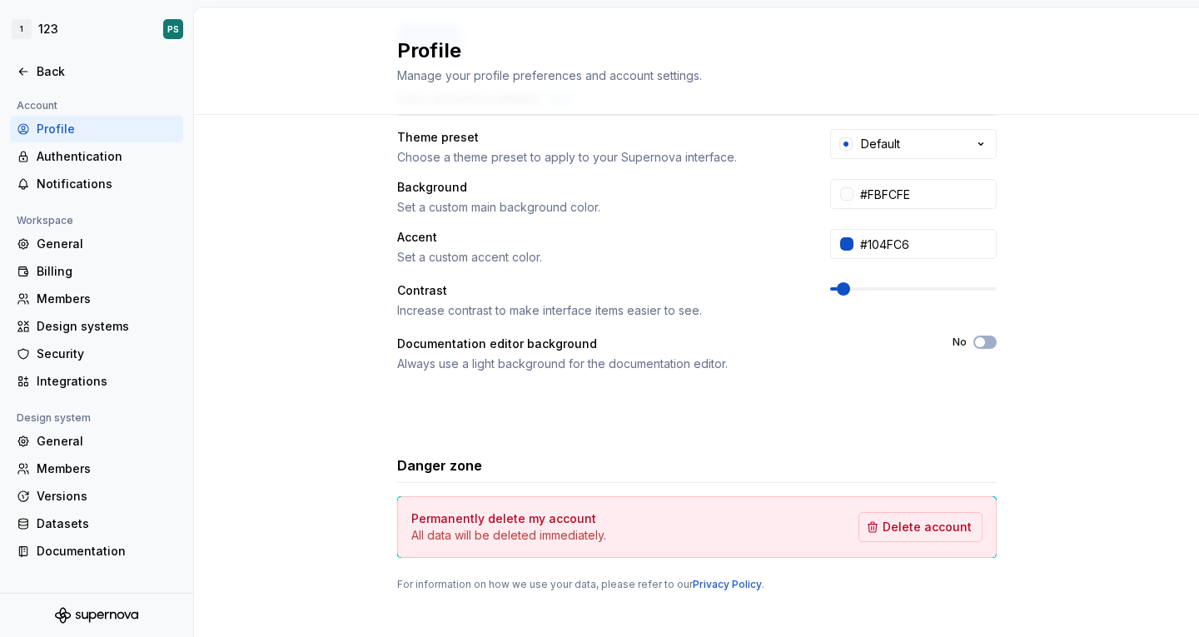
scroll to position [317, 0]
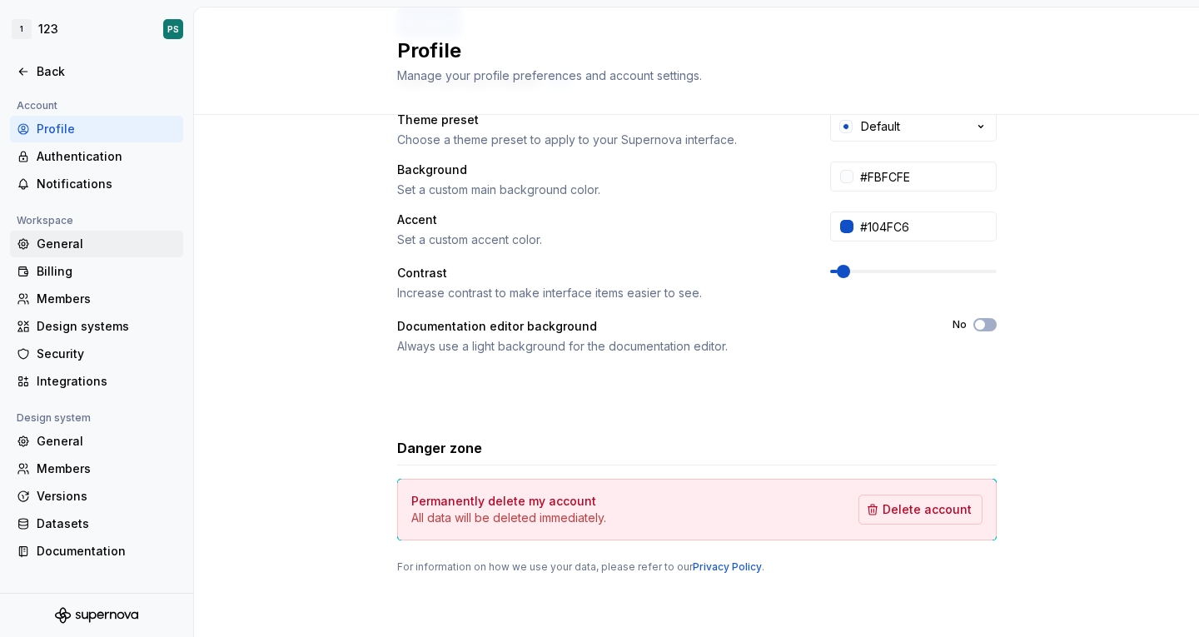
click at [77, 247] on div "General" at bounding box center [107, 244] width 140 height 17
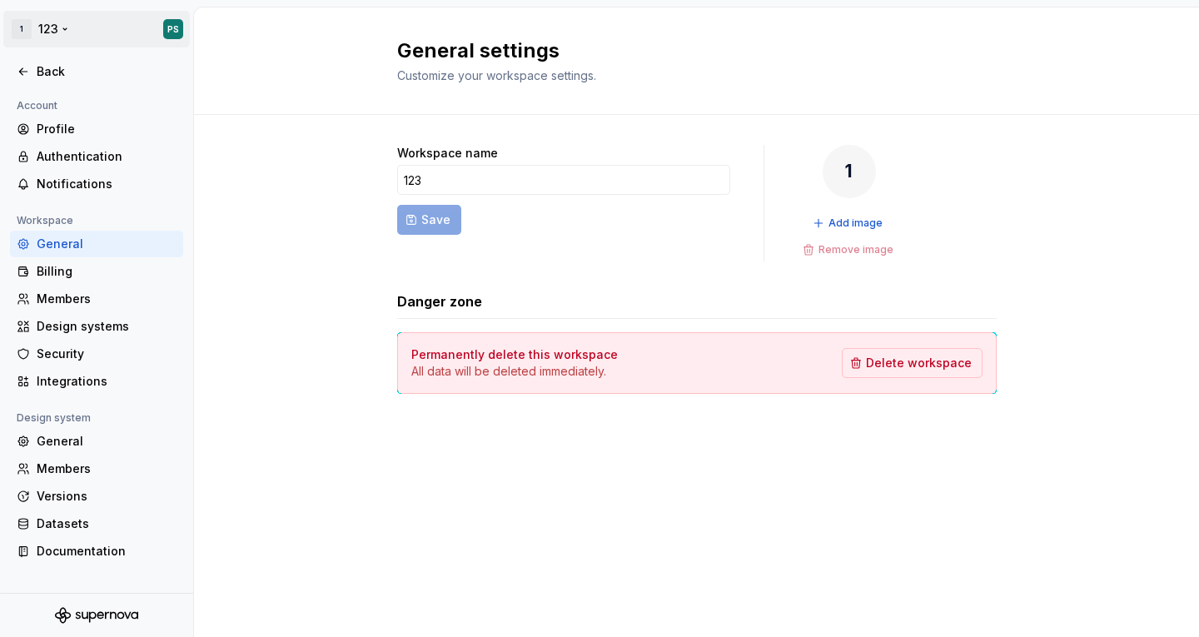
click at [159, 31] on html "1 123 PS Back Account Profile Authentication Notifications Workspace General Bi…" at bounding box center [599, 318] width 1199 height 637
click at [182, 22] on html "1 123 PS Back Account Profile Authentication Notifications Workspace General Bi…" at bounding box center [599, 318] width 1199 height 637
click at [62, 442] on div "General" at bounding box center [107, 441] width 140 height 17
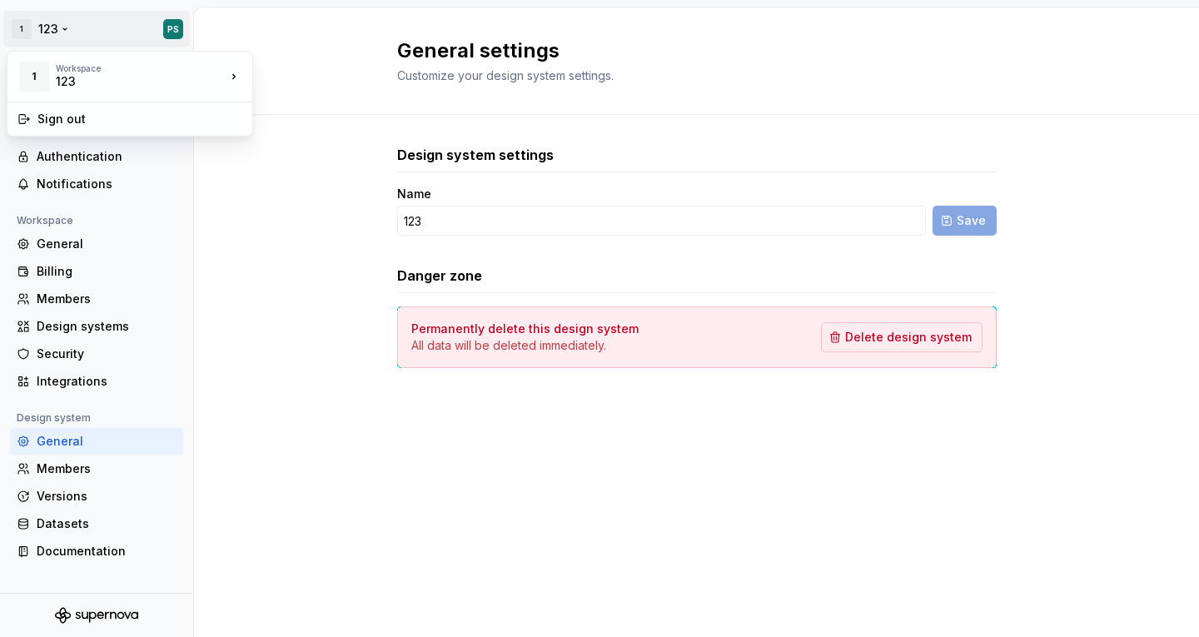
click at [24, 17] on html "1 123 PS Back Account Profile Authentication Notifications Workspace General Bi…" at bounding box center [599, 318] width 1199 height 637
click at [54, 78] on div "1 Workspace 123" at bounding box center [121, 76] width 208 height 43
click at [333, 91] on div "123 New workspace" at bounding box center [324, 91] width 150 height 72
click at [336, 82] on div "123" at bounding box center [324, 72] width 142 height 27
click at [108, 75] on div "Back" at bounding box center [107, 71] width 140 height 17
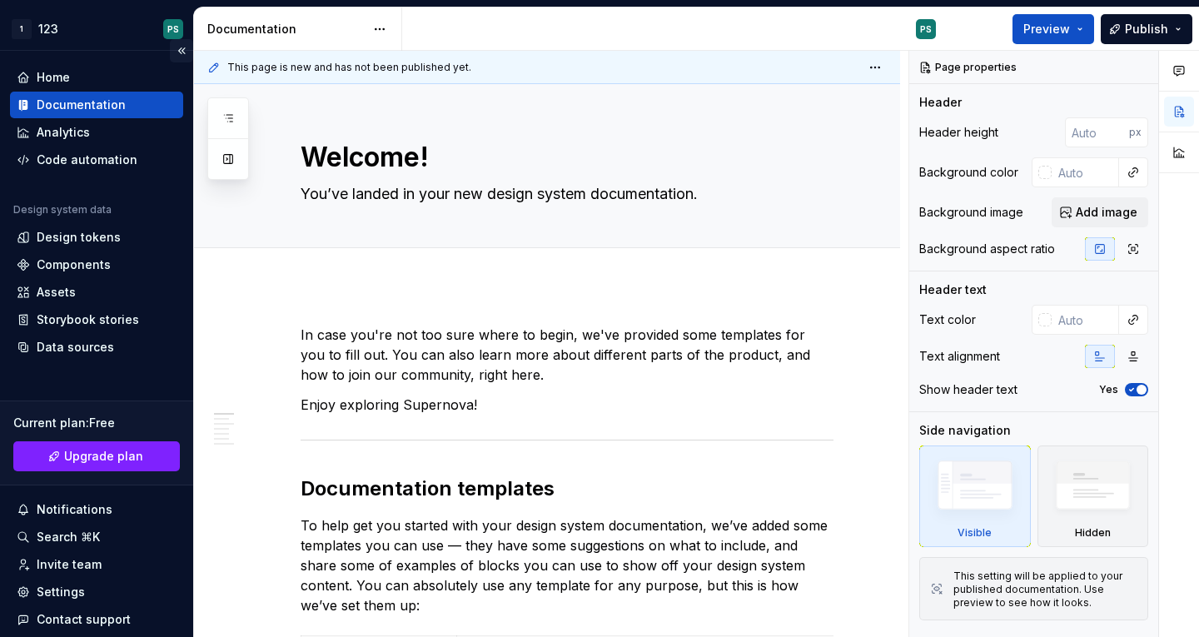
click at [180, 54] on button "Collapse sidebar" at bounding box center [181, 50] width 23 height 23
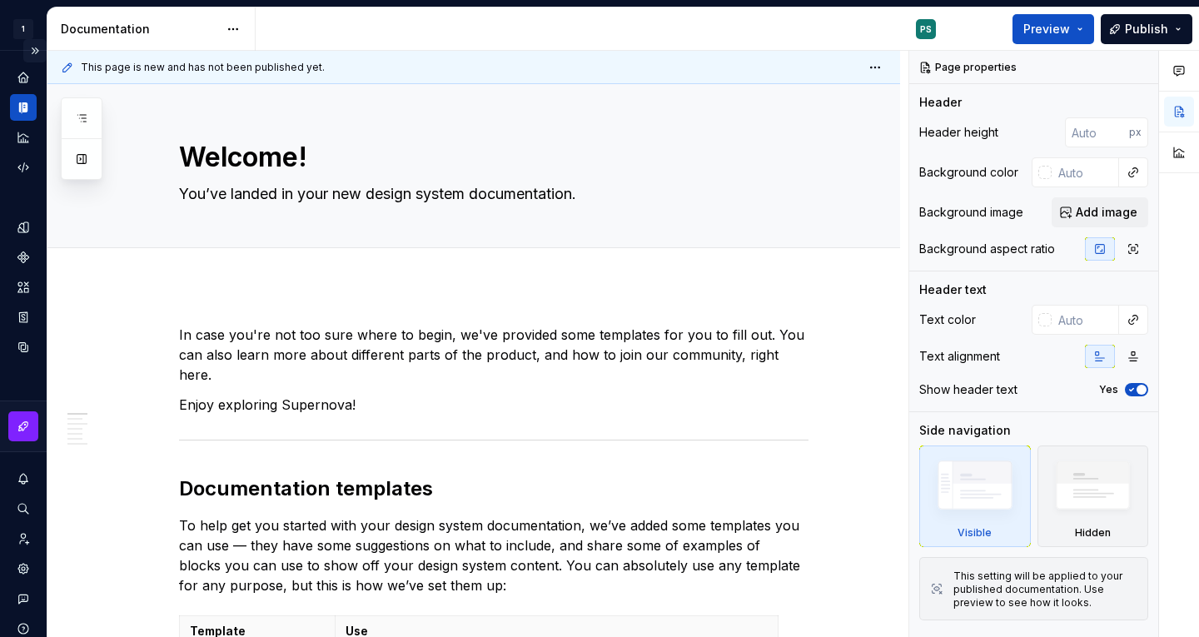
click at [36, 44] on button "Expand sidebar" at bounding box center [34, 50] width 23 height 23
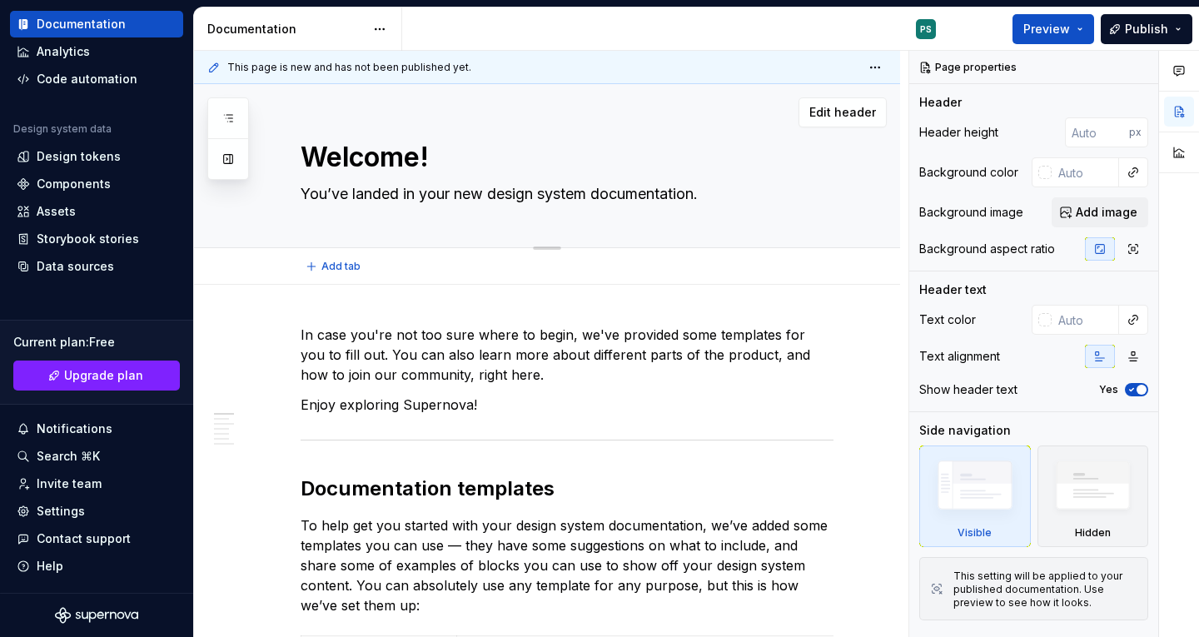
click at [608, 238] on div "Welcome! You’ve landed in your new design system documentation." at bounding box center [567, 165] width 533 height 163
click at [729, 168] on textarea "Welcome!" at bounding box center [563, 157] width 533 height 40
click at [1179, 65] on icon "button" at bounding box center [1179, 70] width 13 height 13
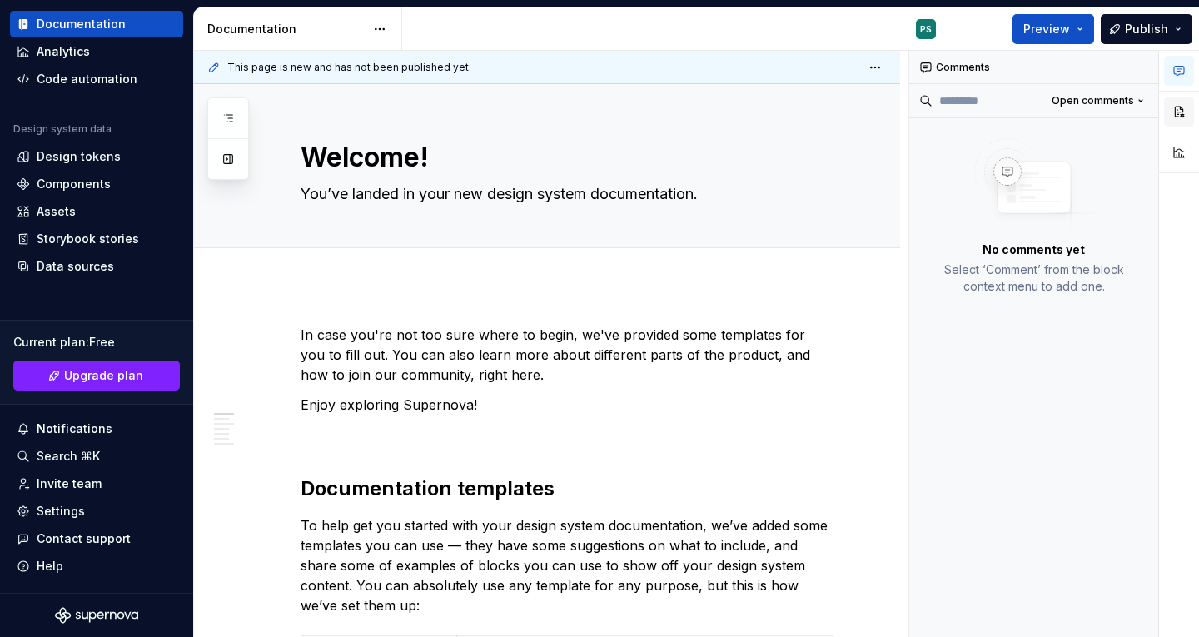
click at [1183, 100] on button "button" at bounding box center [1179, 112] width 30 height 30
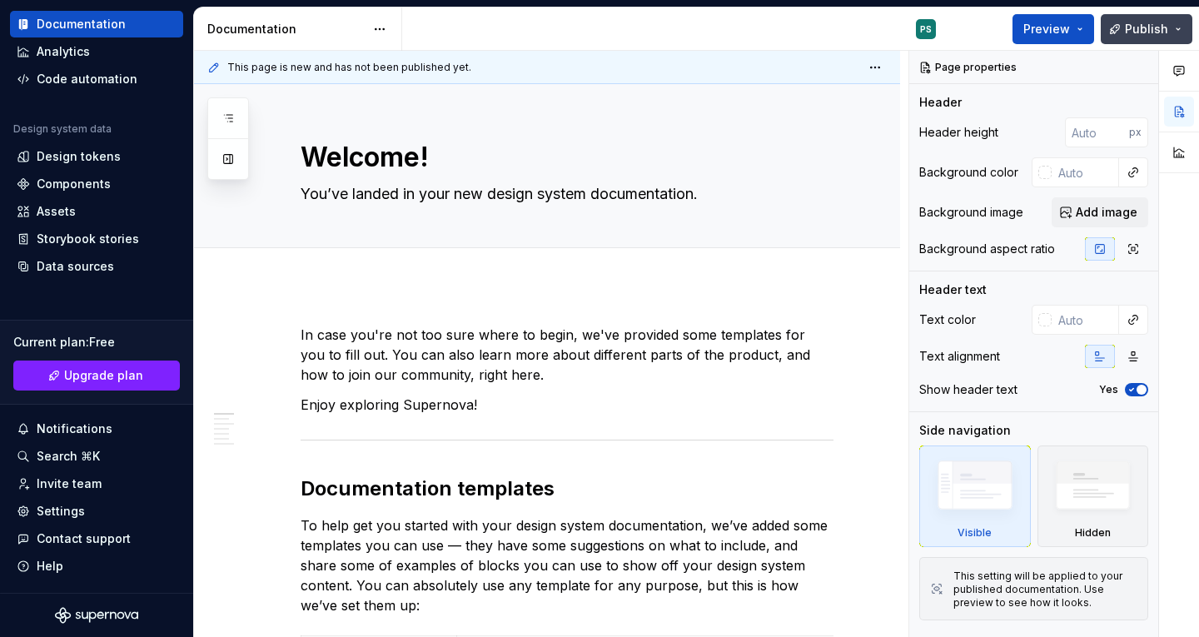
type textarea "*"
